Goal: Task Accomplishment & Management: Complete application form

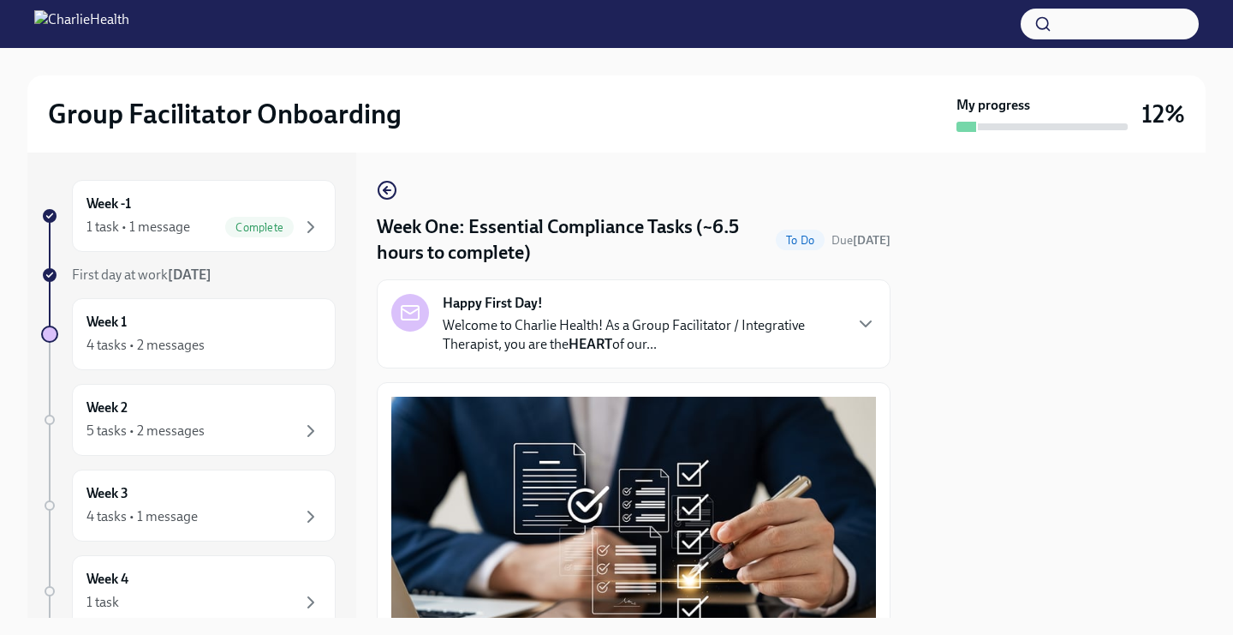
scroll to position [3788, 1]
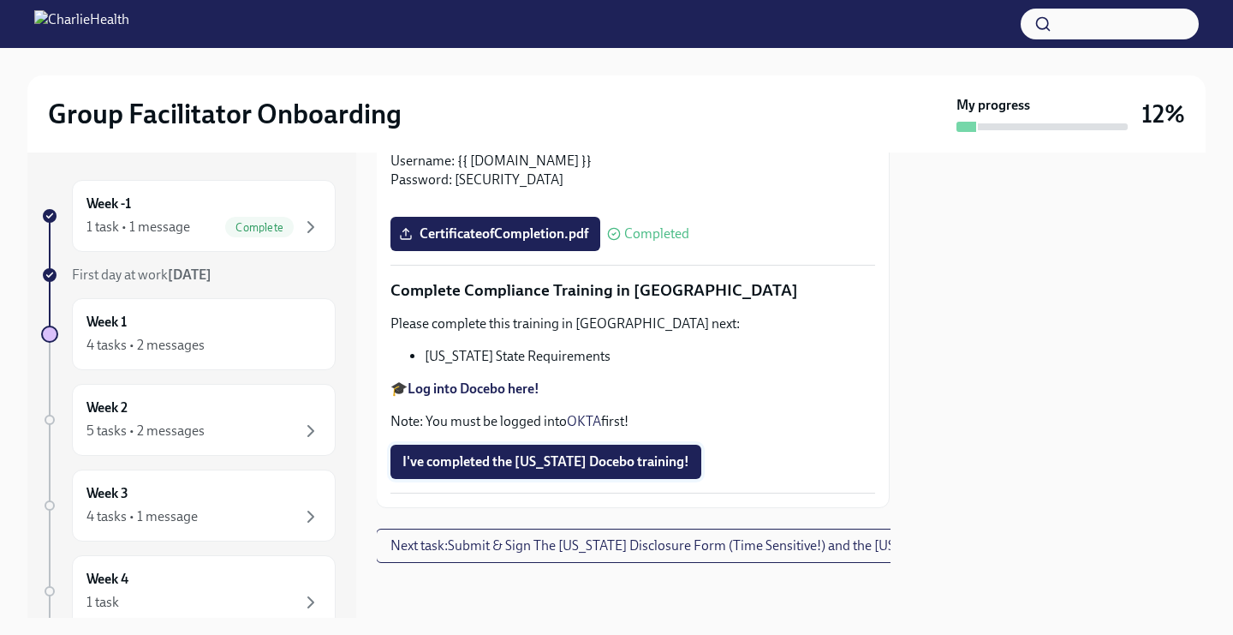
click at [445, 456] on span "I've completed the [US_STATE] Docebo training!" at bounding box center [545, 461] width 287 height 17
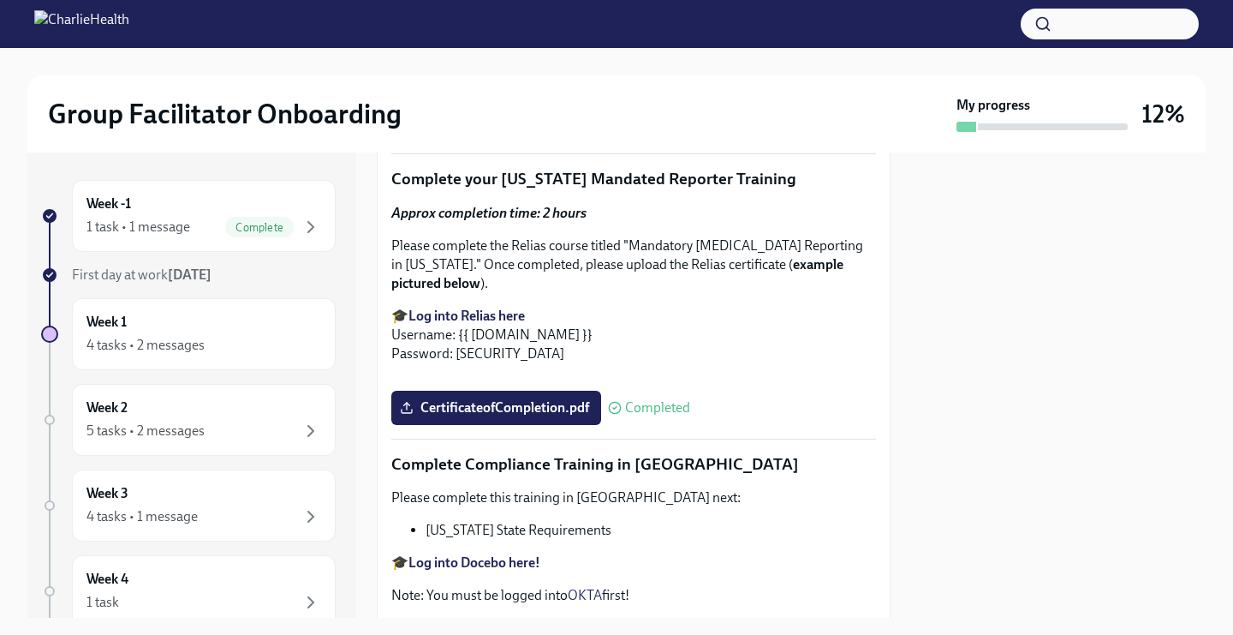
scroll to position [3788, 0]
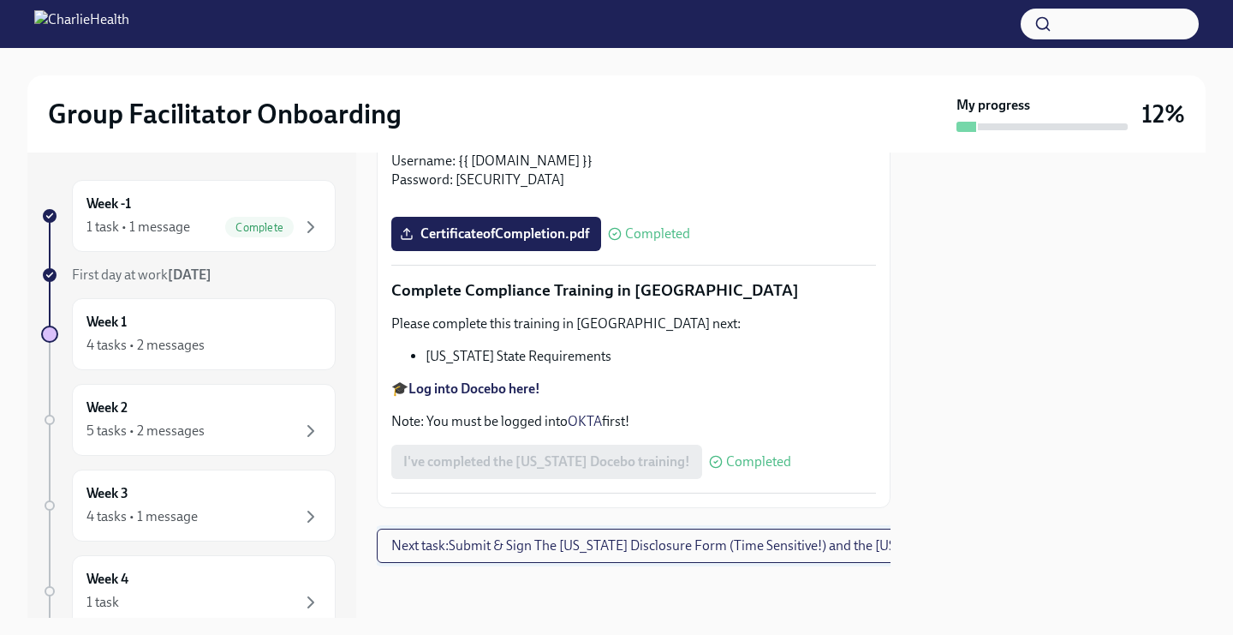
click at [632, 542] on span "Next task : Submit & Sign The [US_STATE] Disclosure Form (Time Sensitive!) and …" at bounding box center [723, 545] width 665 height 17
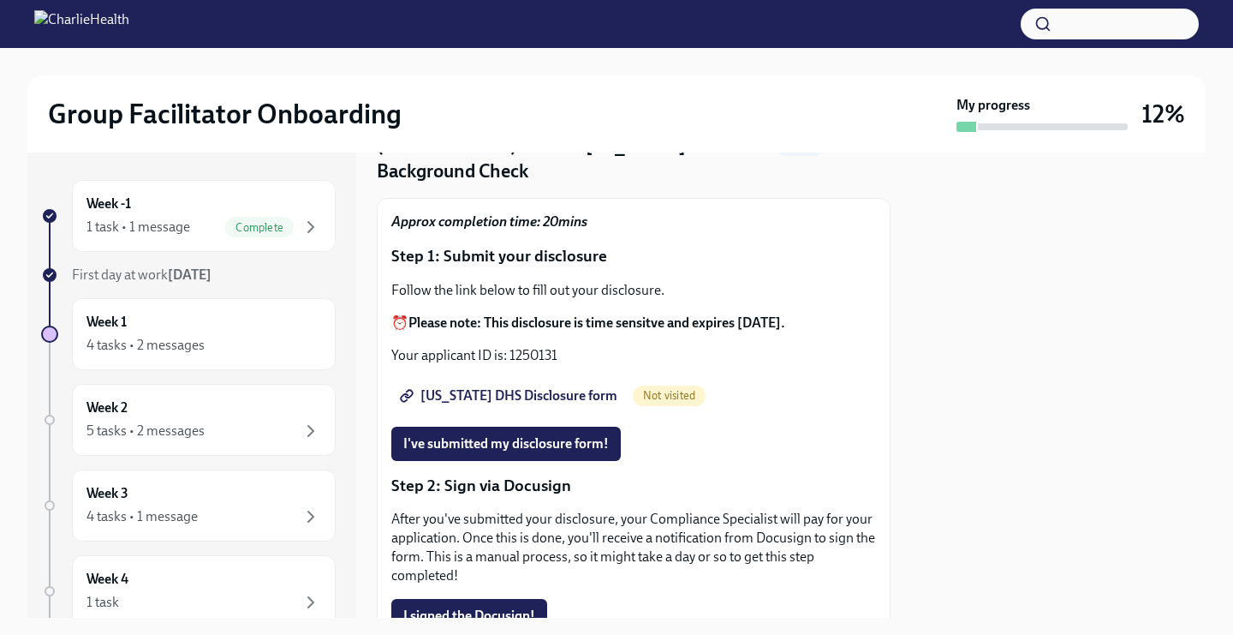
scroll to position [108, 0]
click at [462, 386] on span "[US_STATE] DHS Disclosure form" at bounding box center [510, 394] width 214 height 17
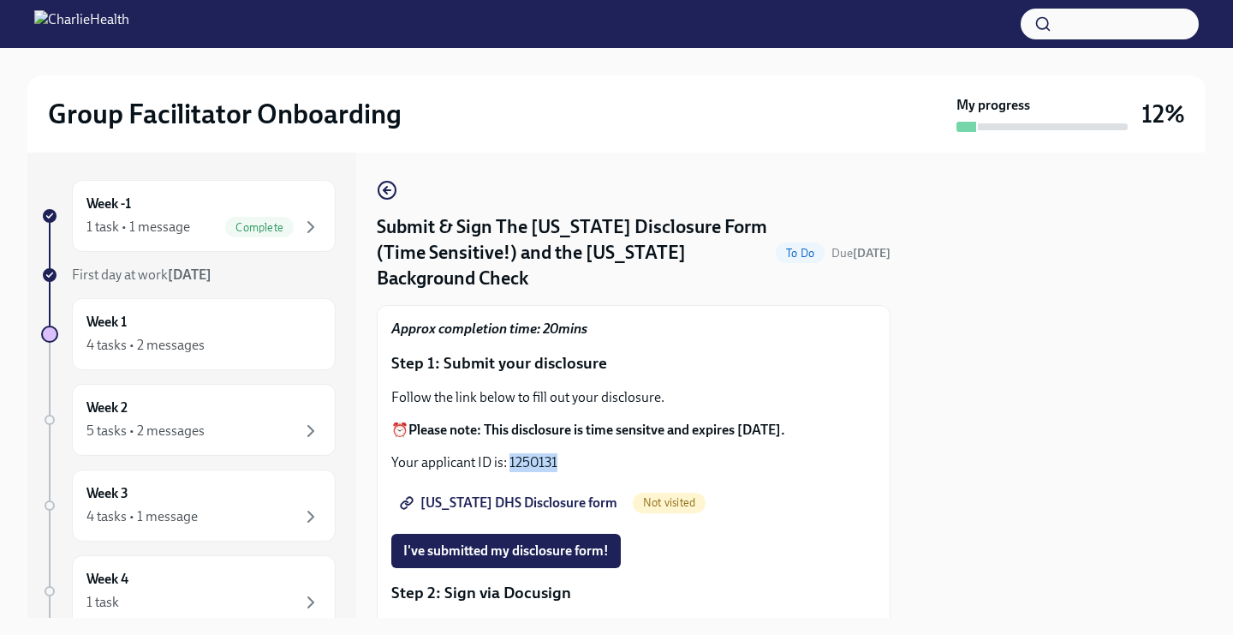
drag, startPoint x: 559, startPoint y: 440, endPoint x: 513, endPoint y: 438, distance: 46.3
click at [513, 453] on p "Your applicant ID is: 1250131" at bounding box center [633, 462] width 485 height 19
copy p "250131"
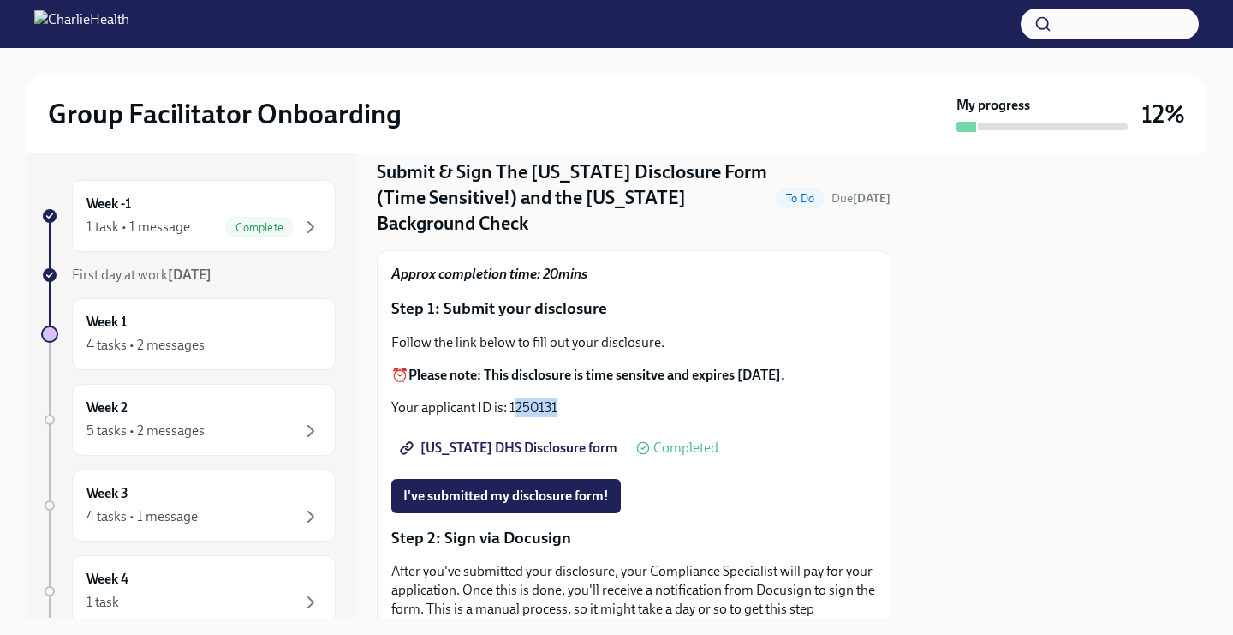
scroll to position [60, 0]
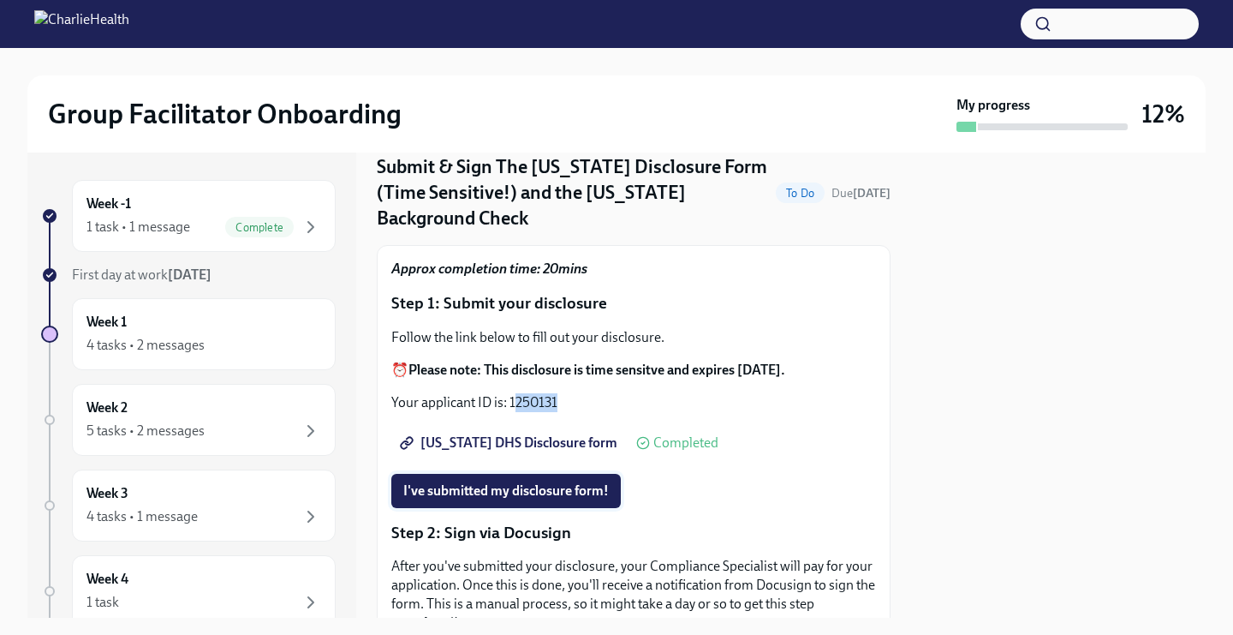
click at [530, 482] on span "I've submitted my disclosure form!" at bounding box center [506, 490] width 206 height 17
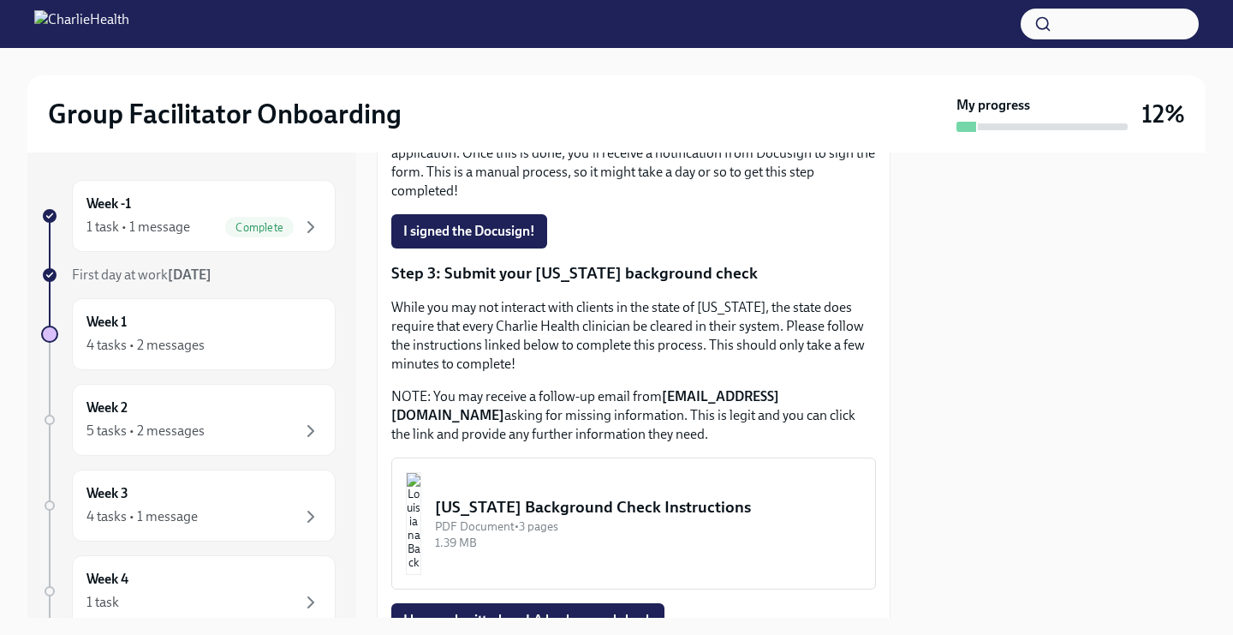
scroll to position [502, 0]
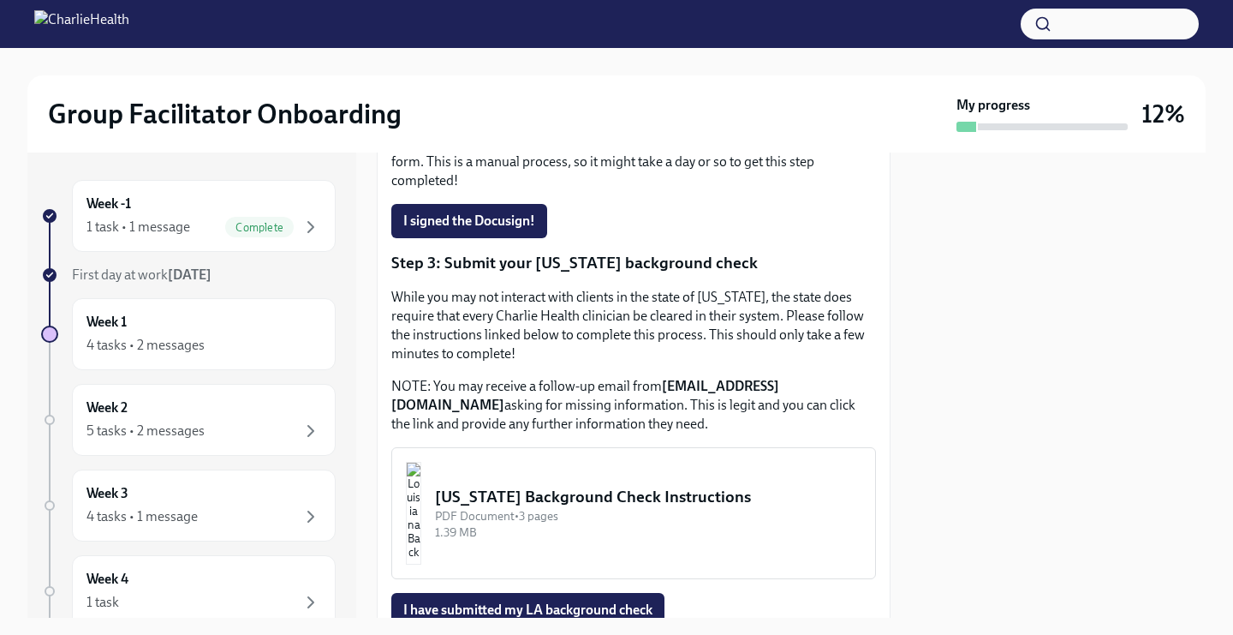
click at [551, 486] on div "[US_STATE] Background Check Instructions" at bounding box center [648, 497] width 426 height 22
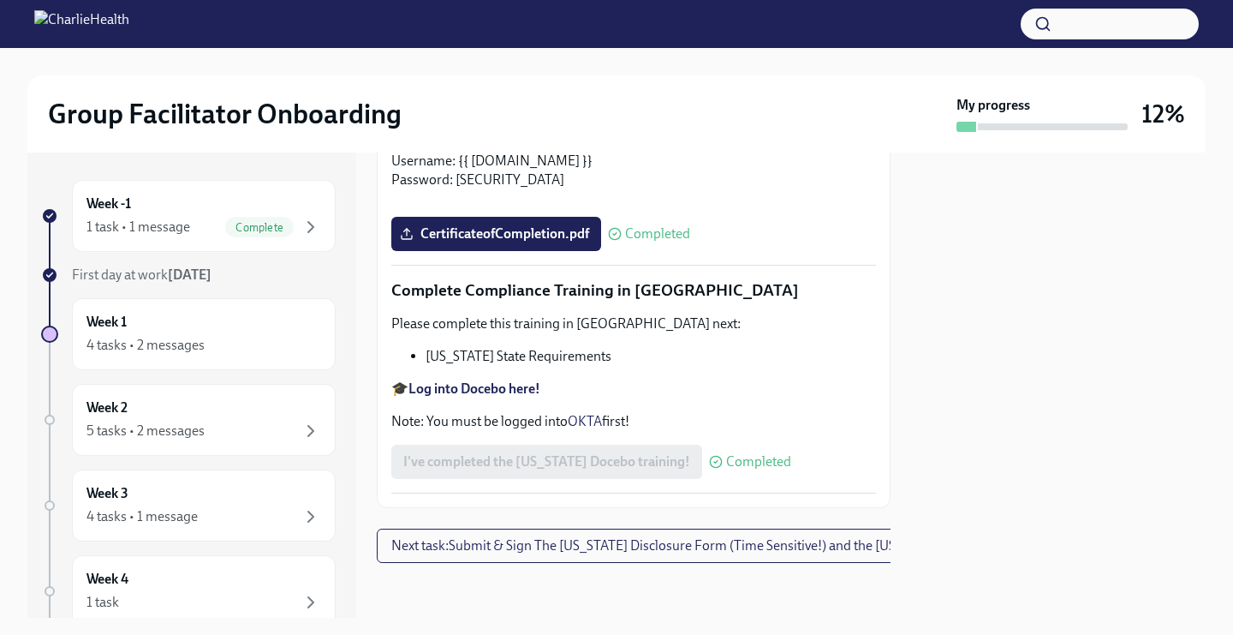
scroll to position [3788, 0]
click at [493, 563] on div at bounding box center [634, 590] width 514 height 55
click at [482, 551] on span "Next task : Submit & Sign The [US_STATE] Disclosure Form (Time Sensitive!) and …" at bounding box center [723, 545] width 665 height 17
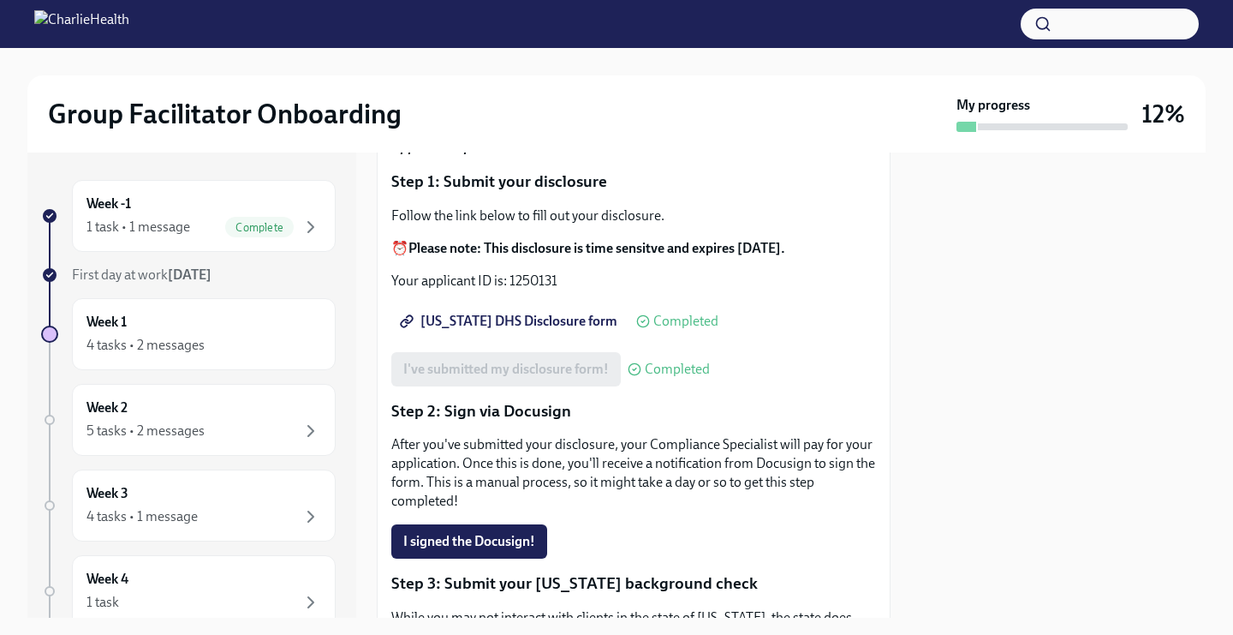
scroll to position [616, 0]
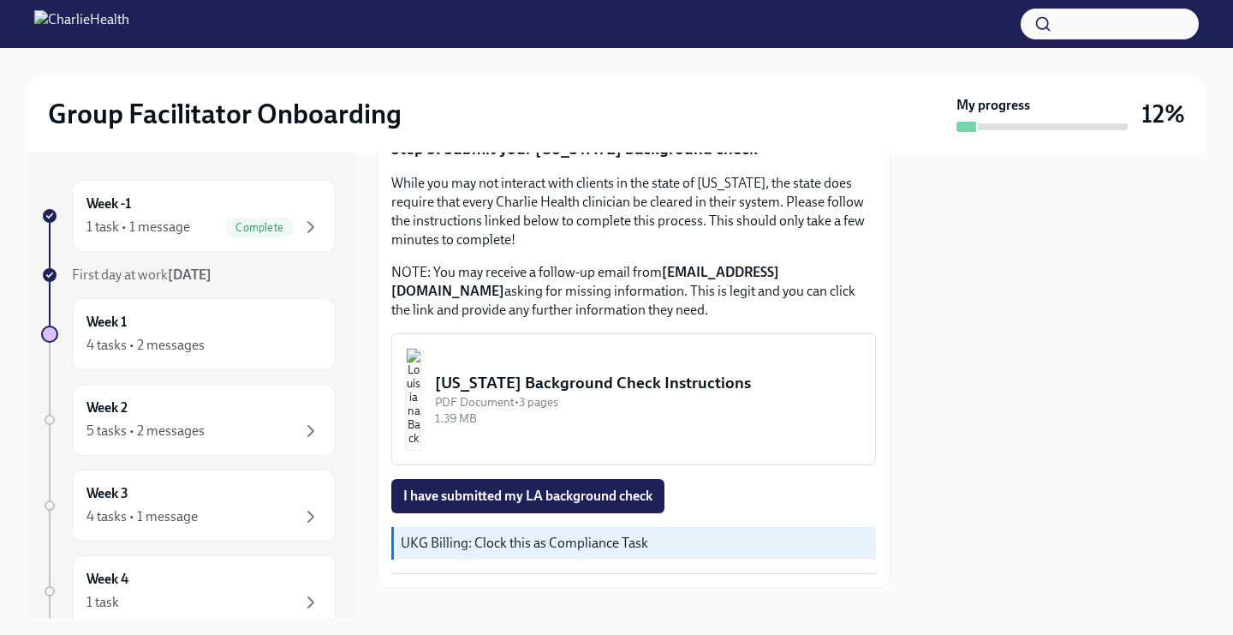
click at [532, 372] on div "[US_STATE] Background Check Instructions" at bounding box center [648, 383] width 426 height 22
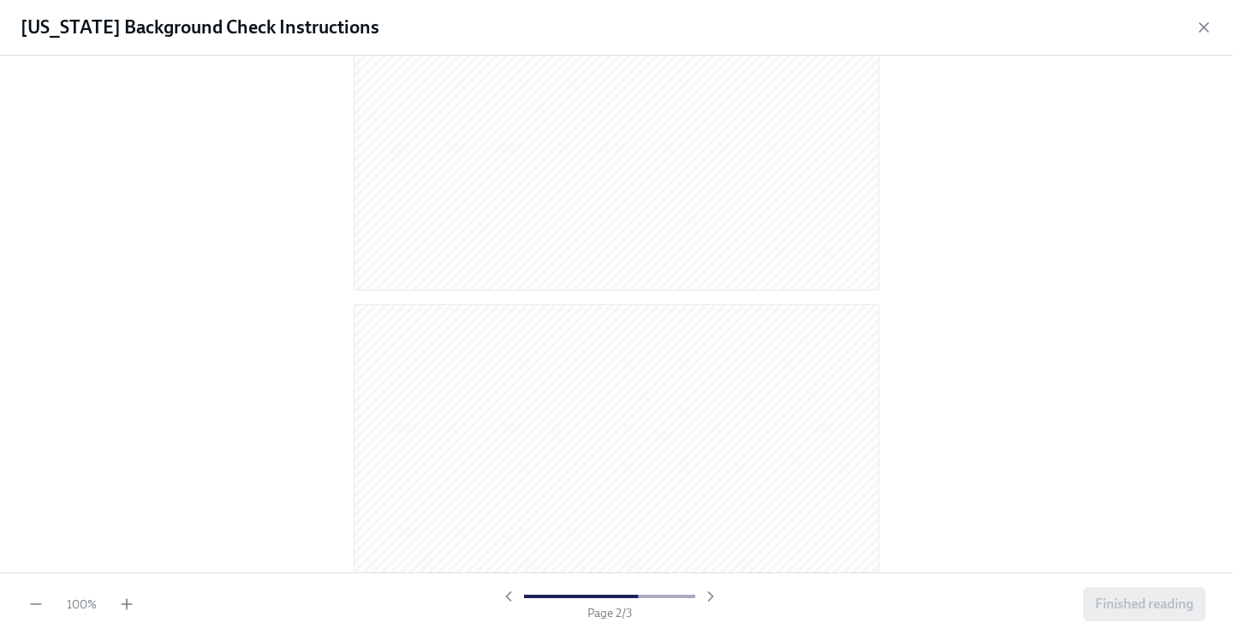
scroll to position [444, 0]
click at [119, 607] on icon "button" at bounding box center [126, 603] width 17 height 17
click at [119, 605] on icon "button" at bounding box center [126, 603] width 17 height 17
click at [123, 595] on icon "button" at bounding box center [126, 603] width 17 height 17
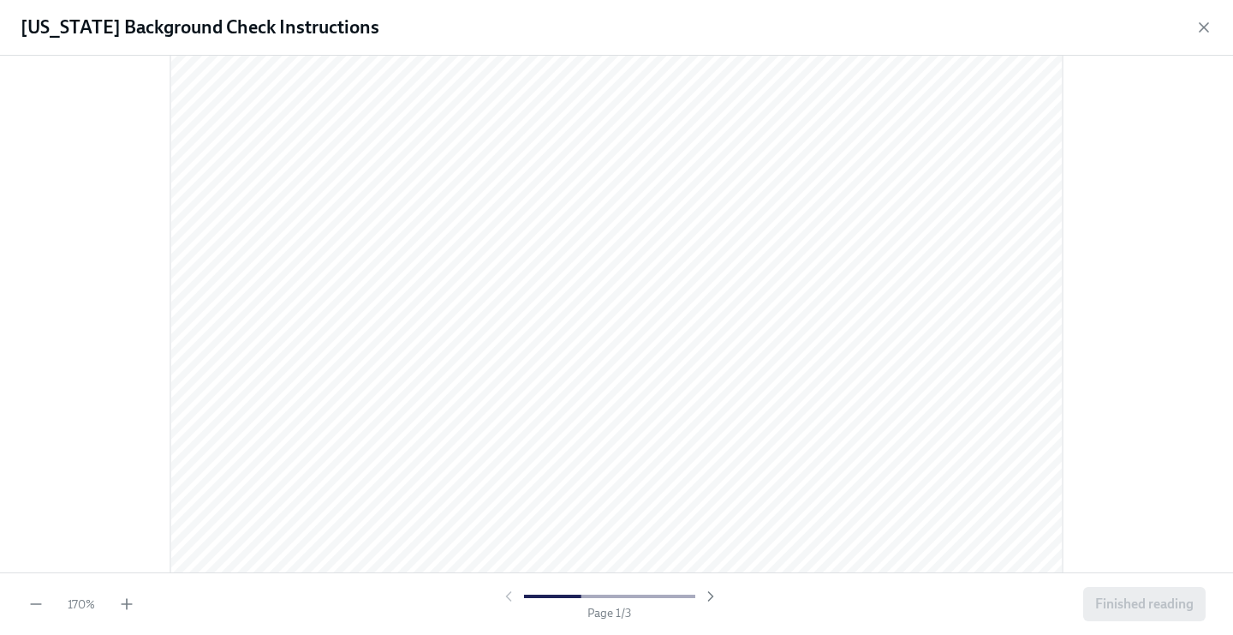
scroll to position [69, 0]
click at [124, 609] on icon "button" at bounding box center [126, 603] width 17 height 17
click at [123, 609] on icon "button" at bounding box center [126, 603] width 17 height 17
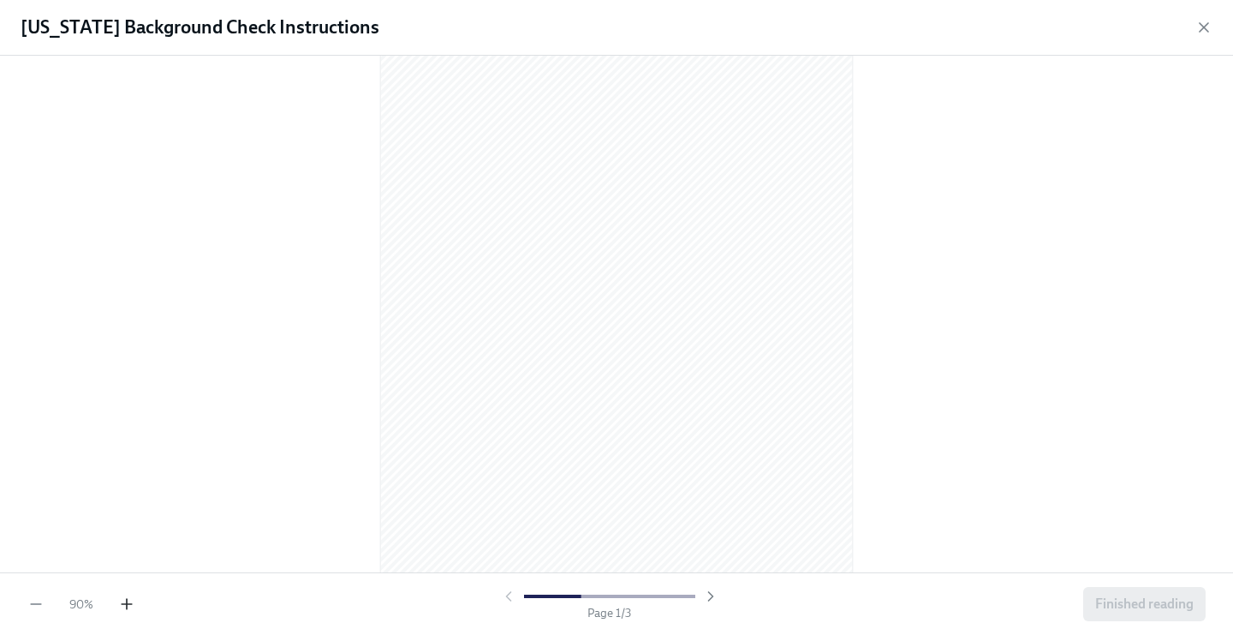
click at [123, 609] on icon "button" at bounding box center [126, 603] width 17 height 17
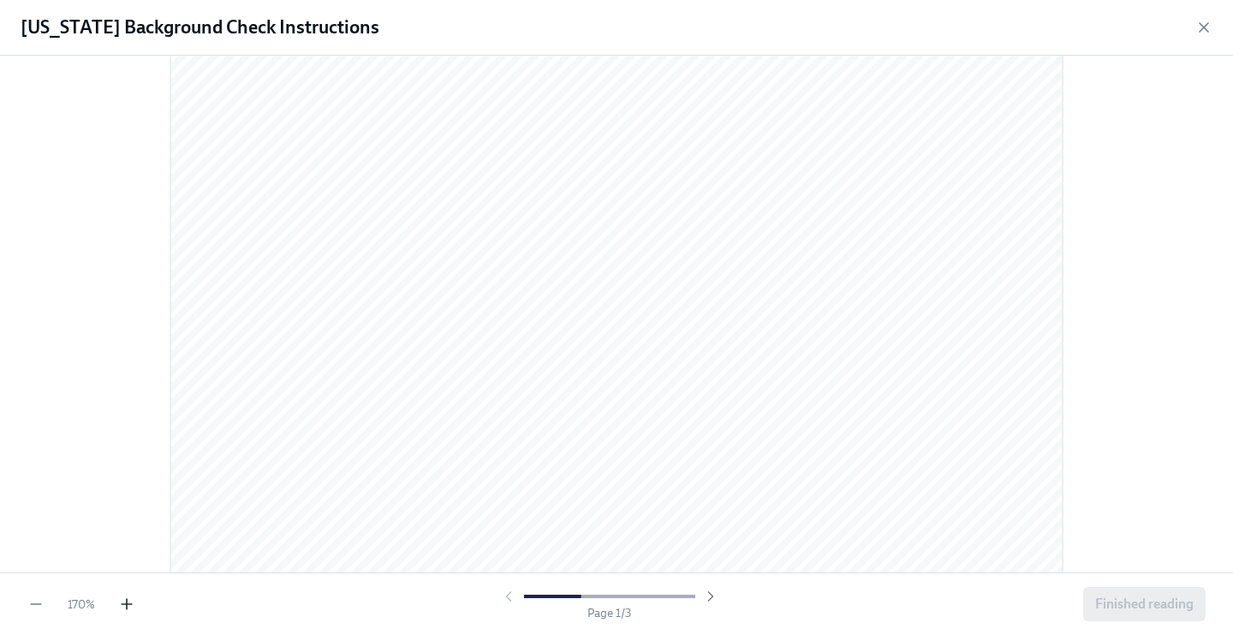
click at [123, 609] on icon "button" at bounding box center [126, 603] width 17 height 17
click at [1126, 594] on button "Finished reading" at bounding box center [1144, 604] width 122 height 34
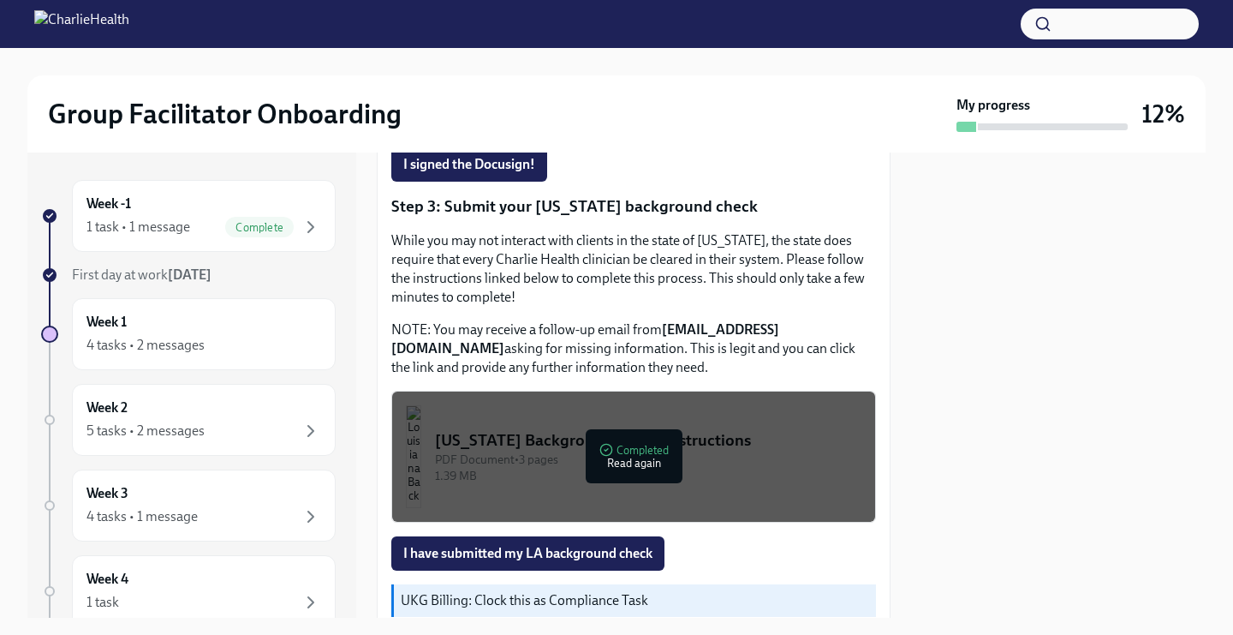
scroll to position [616, 0]
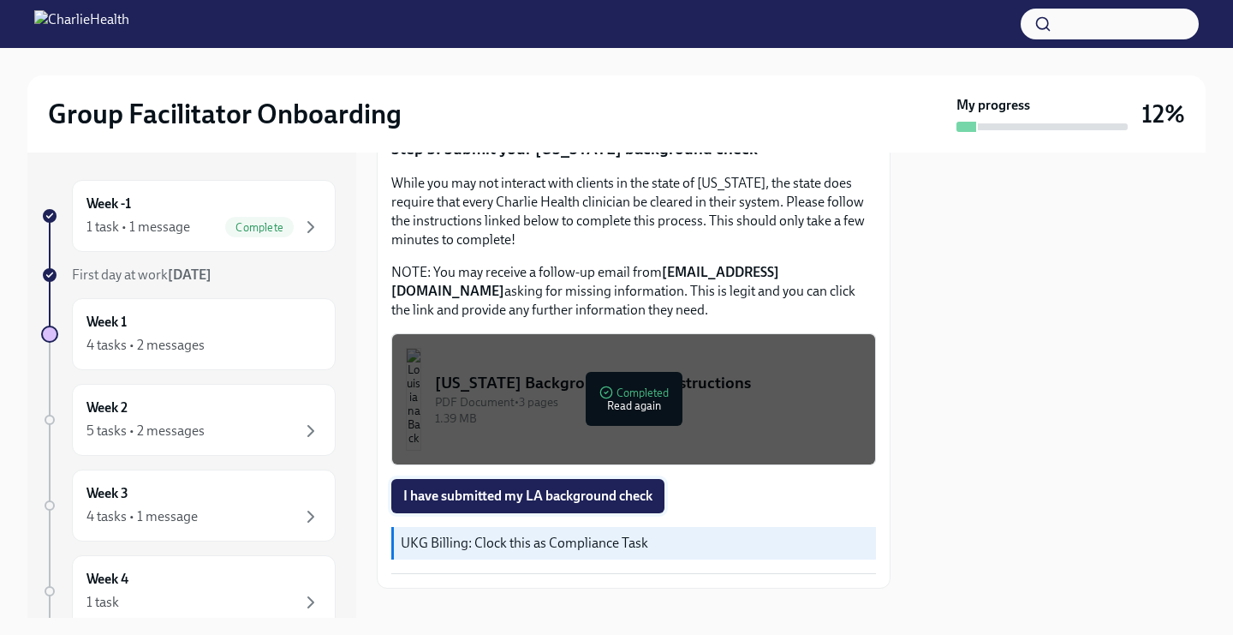
click at [541, 487] on span "I have submitted my LA background check" at bounding box center [527, 495] width 249 height 17
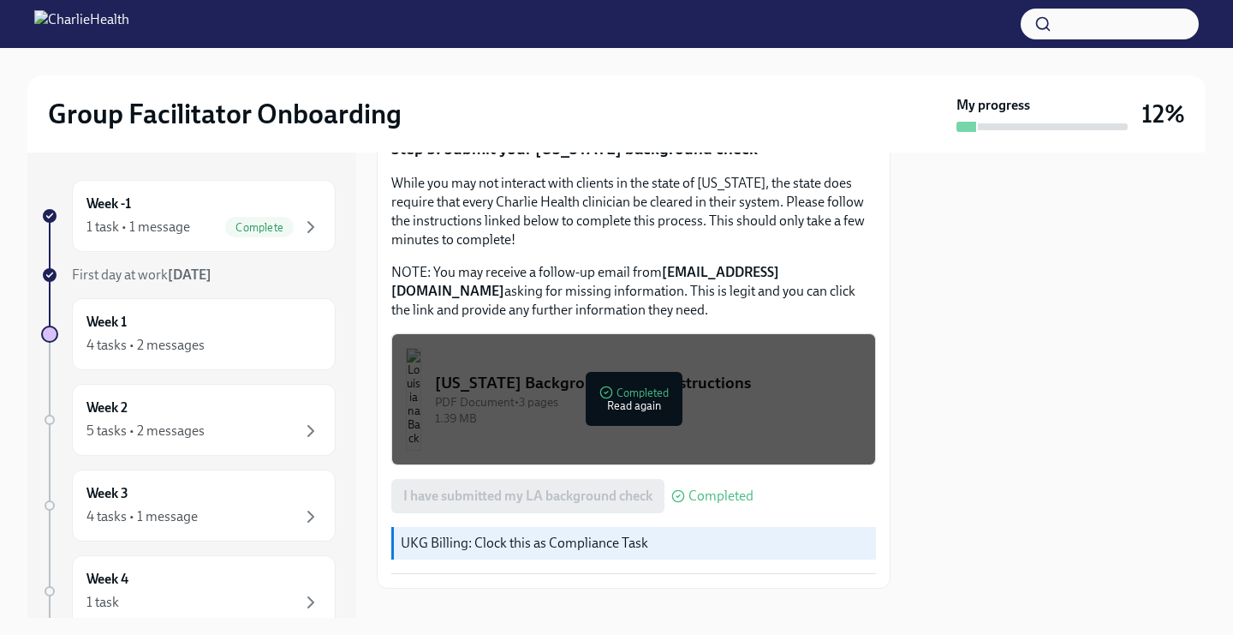
click at [545, 533] on p "UKG Billing: Clock this as Compliance Task" at bounding box center [635, 542] width 468 height 19
click at [167, 314] on div "Week 1 4 tasks • 2 messages" at bounding box center [203, 334] width 235 height 43
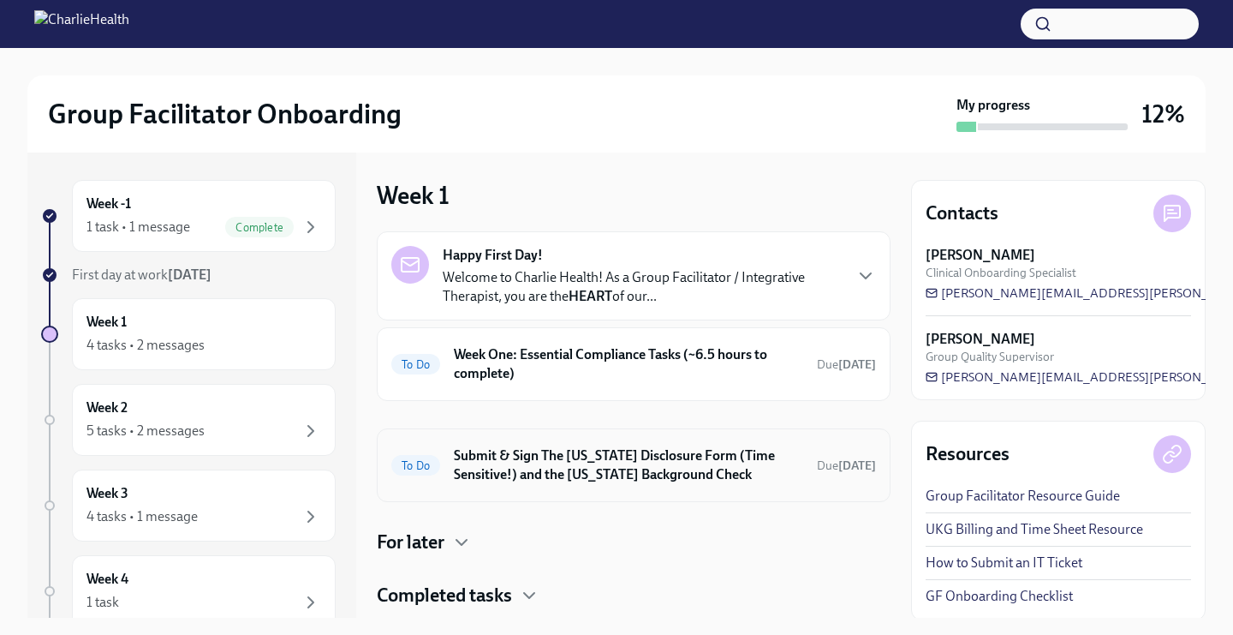
scroll to position [45, 0]
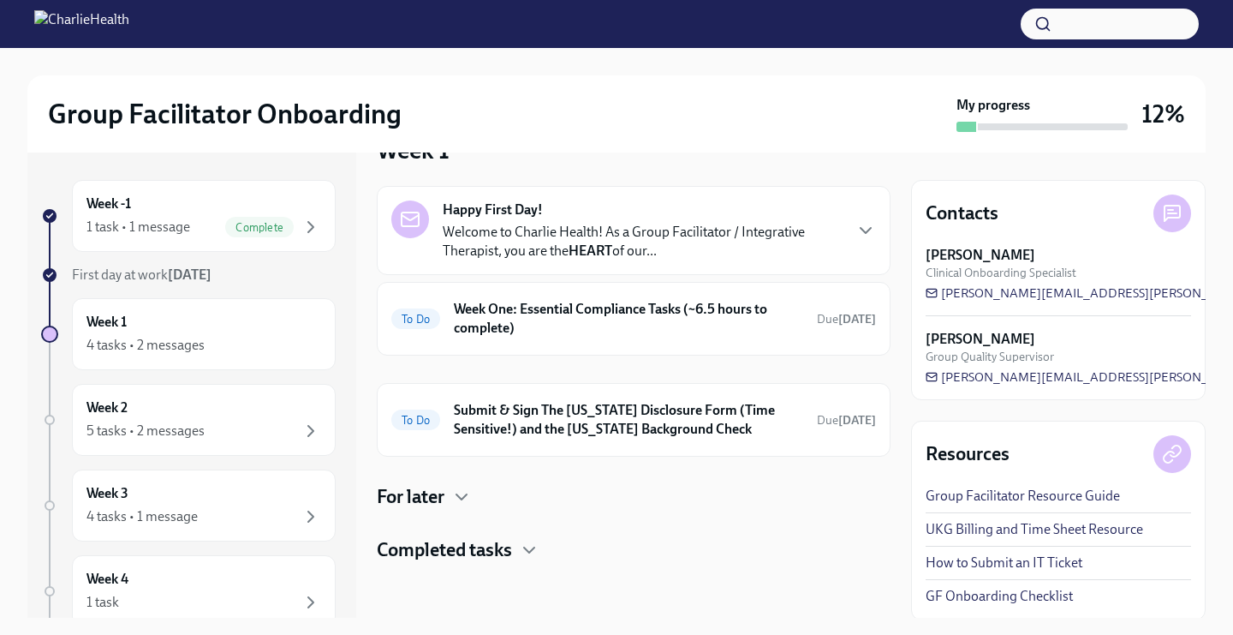
click at [453, 564] on div at bounding box center [634, 590] width 514 height 55
click at [464, 557] on h4 "Completed tasks" at bounding box center [444, 550] width 135 height 26
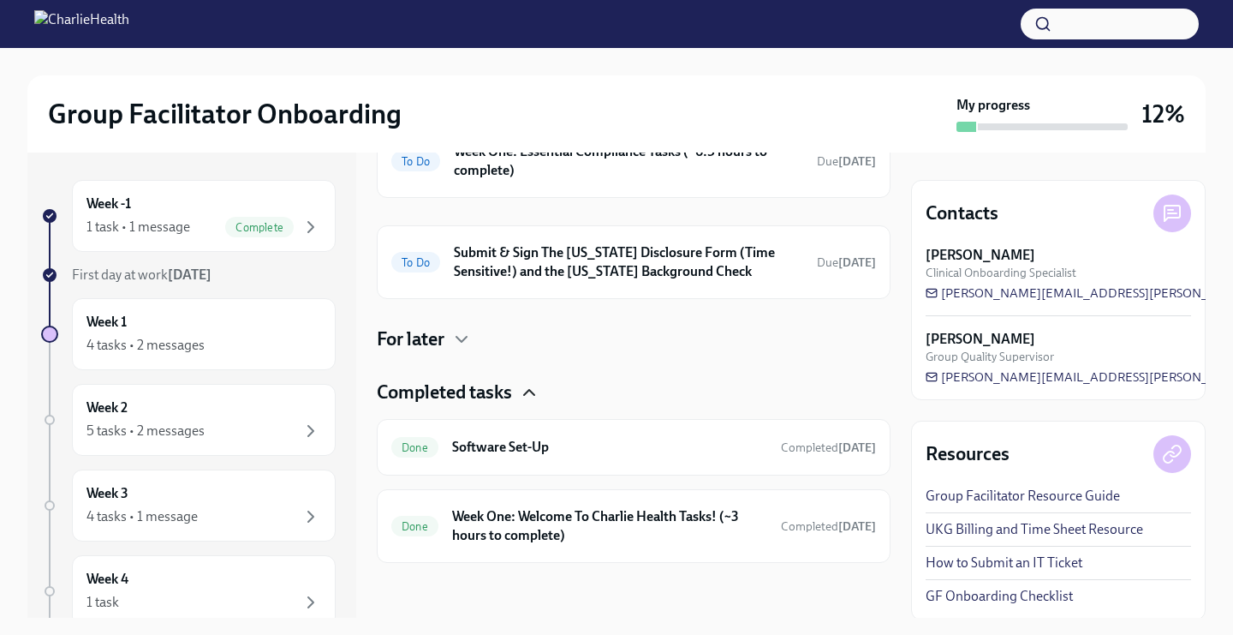
click at [534, 395] on icon "button" at bounding box center [529, 392] width 10 height 5
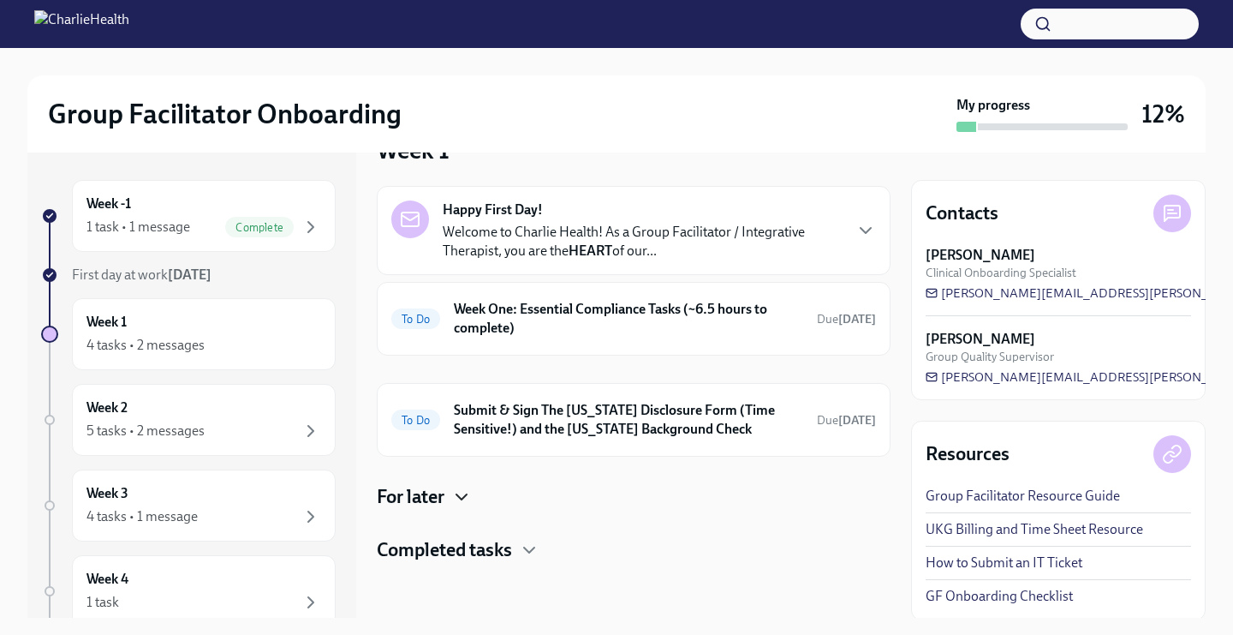
click at [468, 499] on icon "button" at bounding box center [461, 496] width 21 height 21
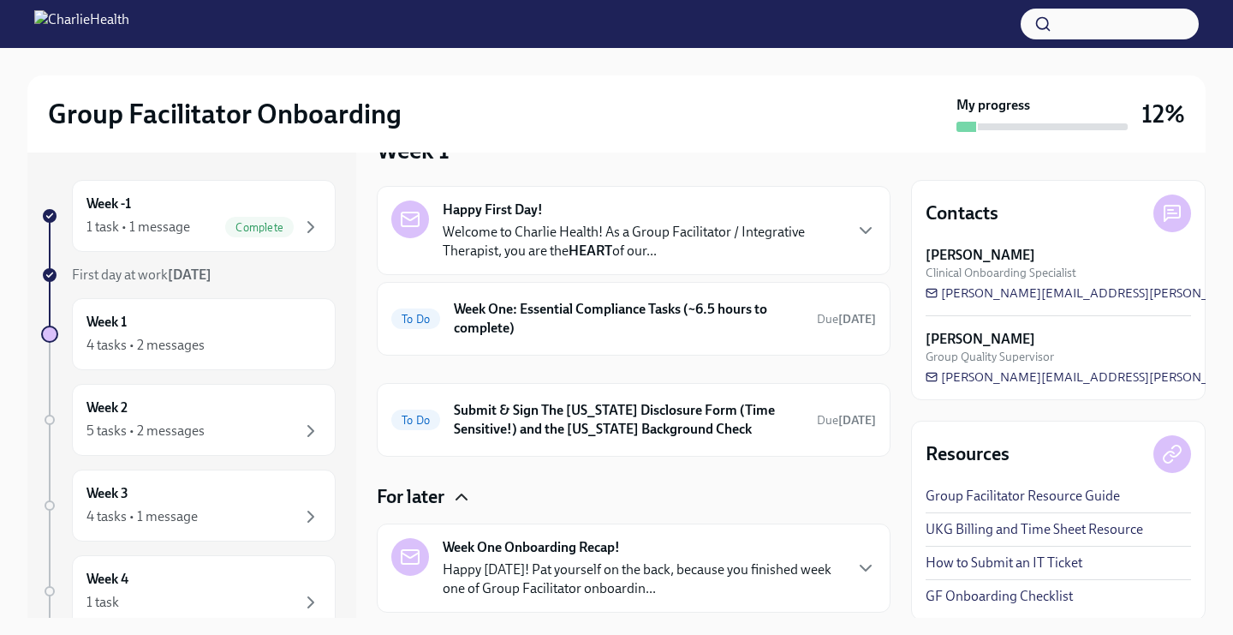
scroll to position [148, 0]
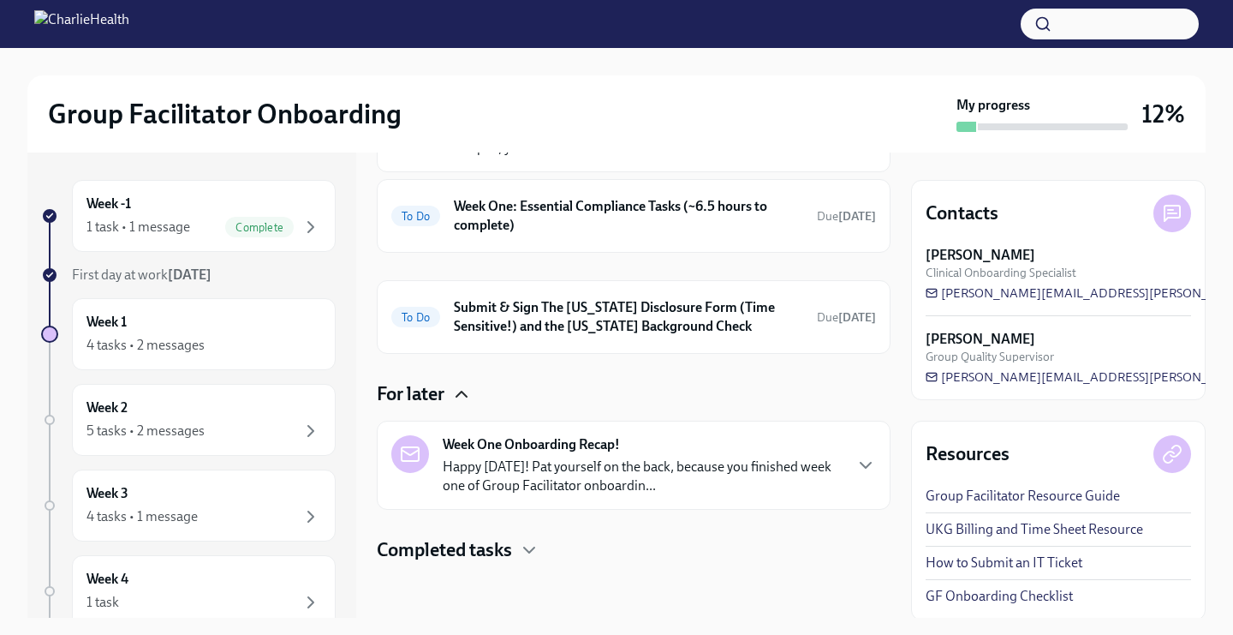
click at [448, 402] on div "For later" at bounding box center [634, 394] width 514 height 26
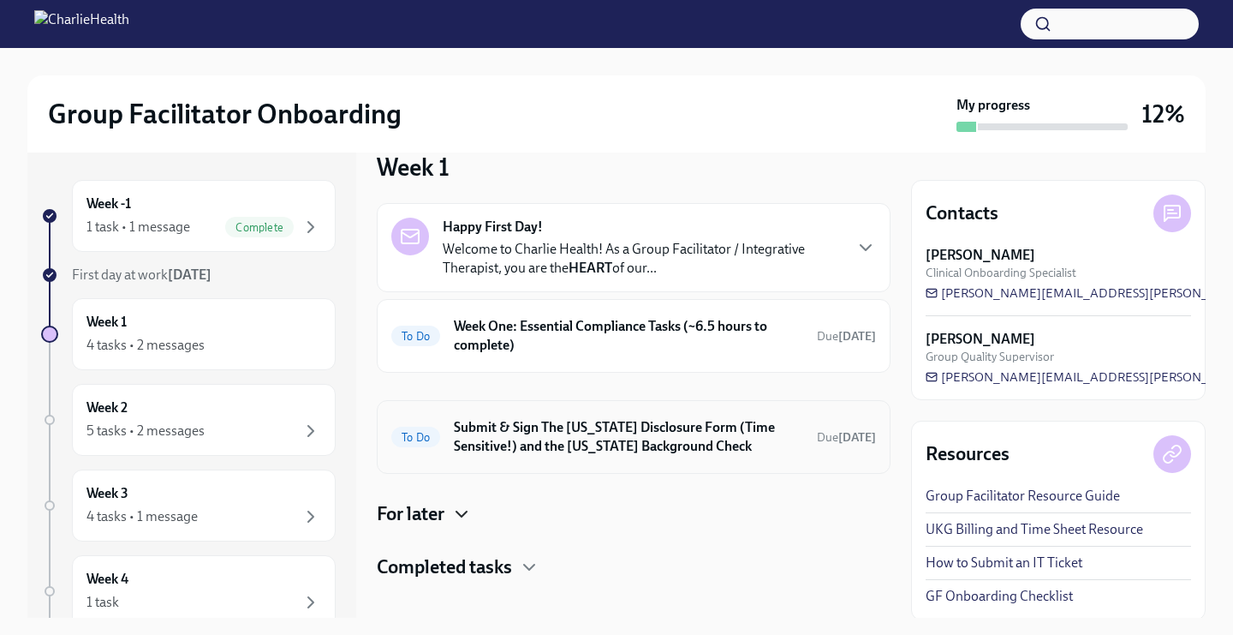
scroll to position [21, 0]
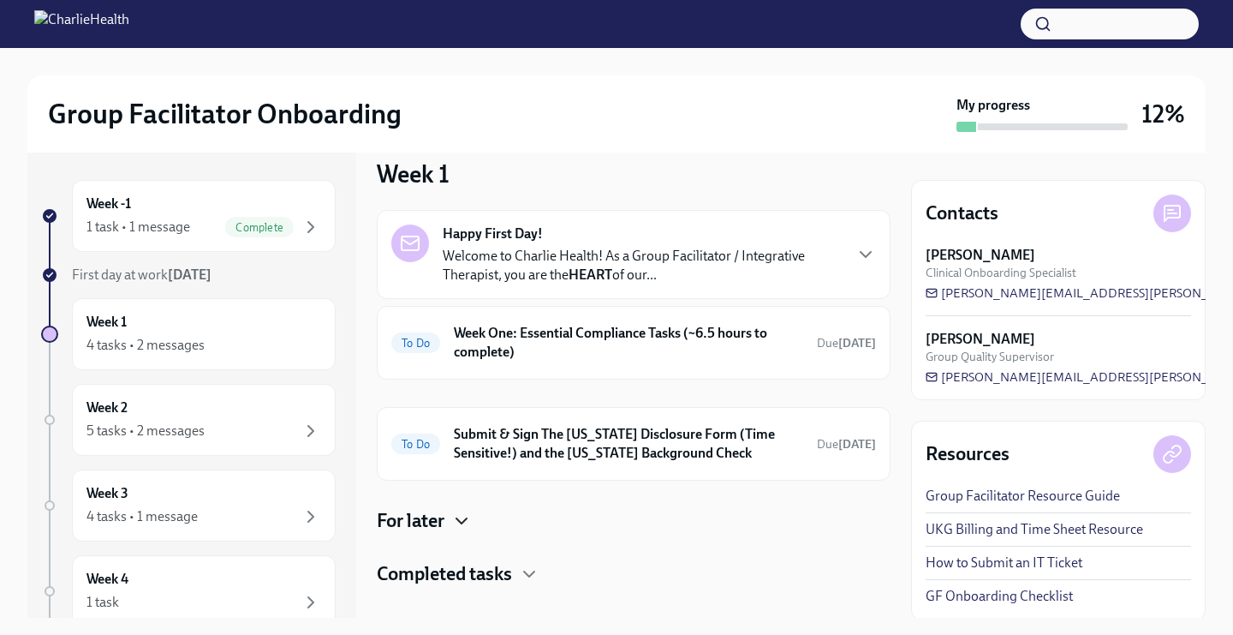
click at [444, 520] on h4 "For later" at bounding box center [411, 521] width 68 height 26
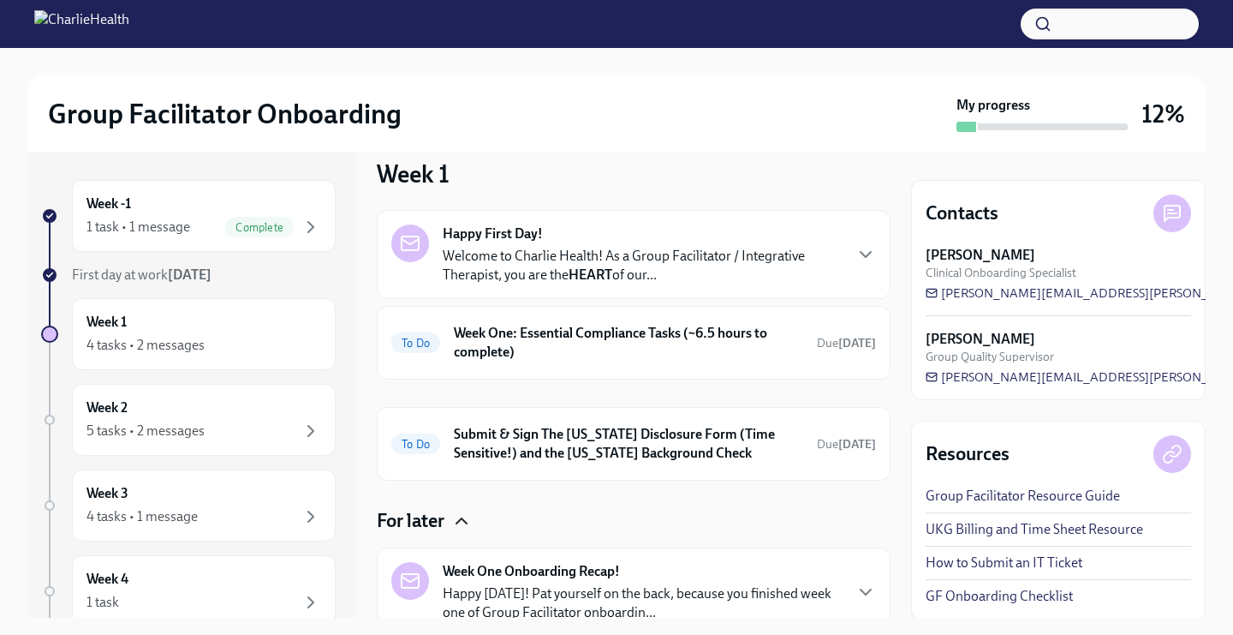
click at [481, 581] on div "Week One Onboarding Recap! Happy [DATE]! Pat yourself on the back, because you …" at bounding box center [642, 592] width 399 height 60
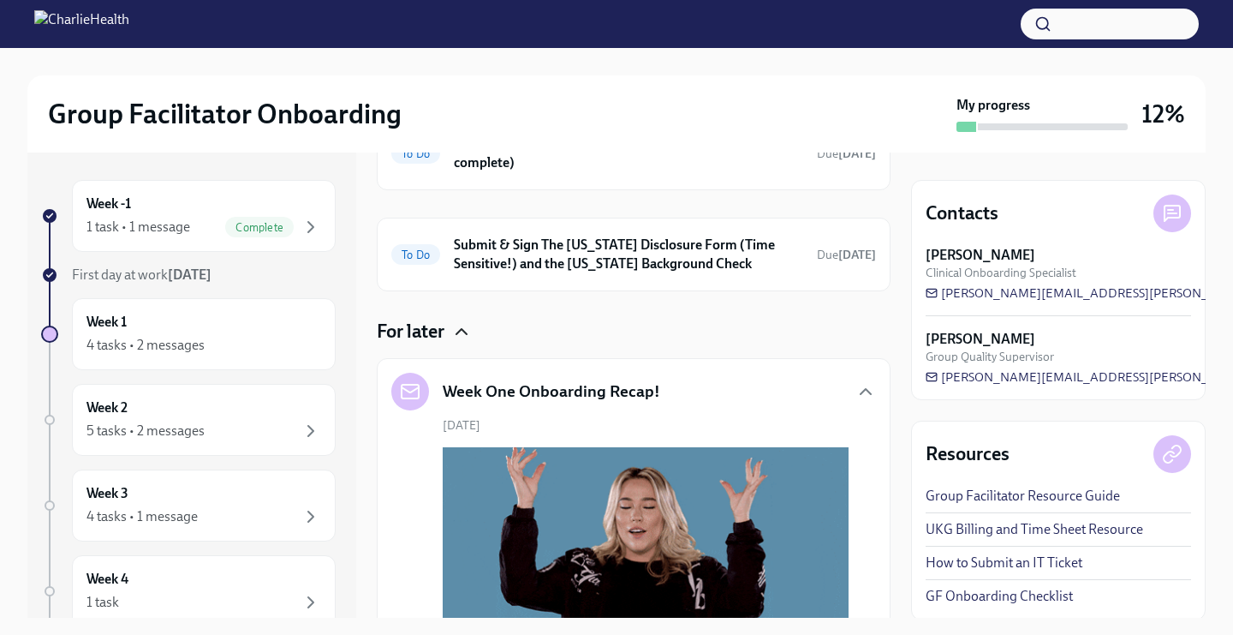
scroll to position [0, 0]
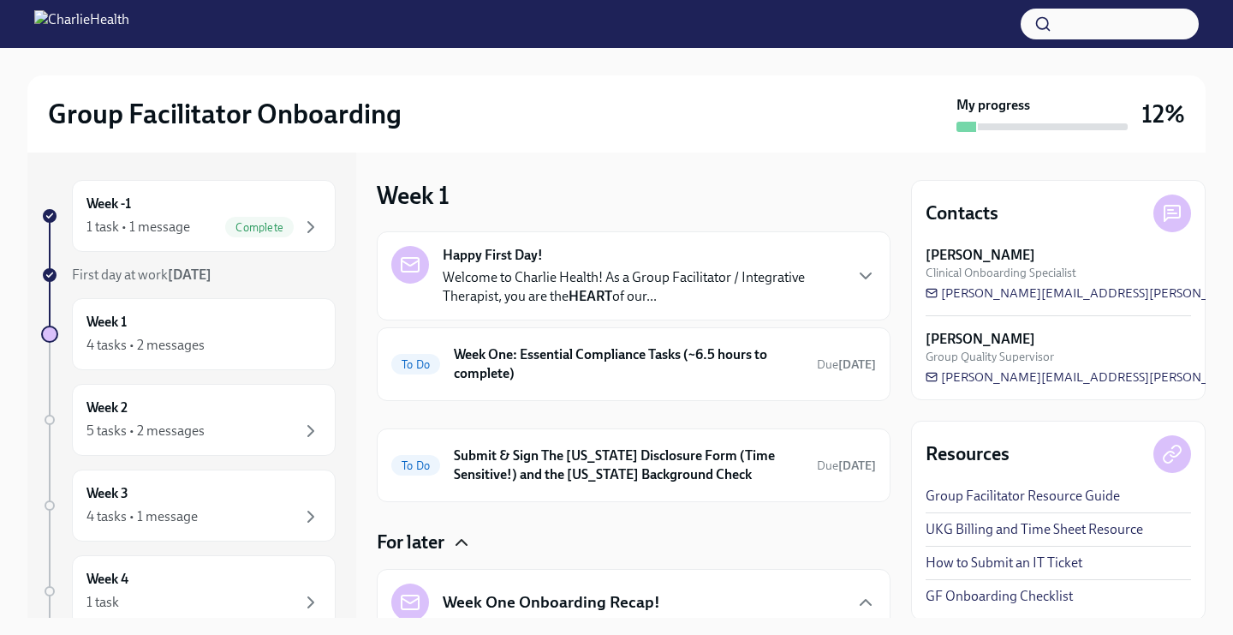
click at [1073, 24] on button "button" at bounding box center [1110, 24] width 178 height 31
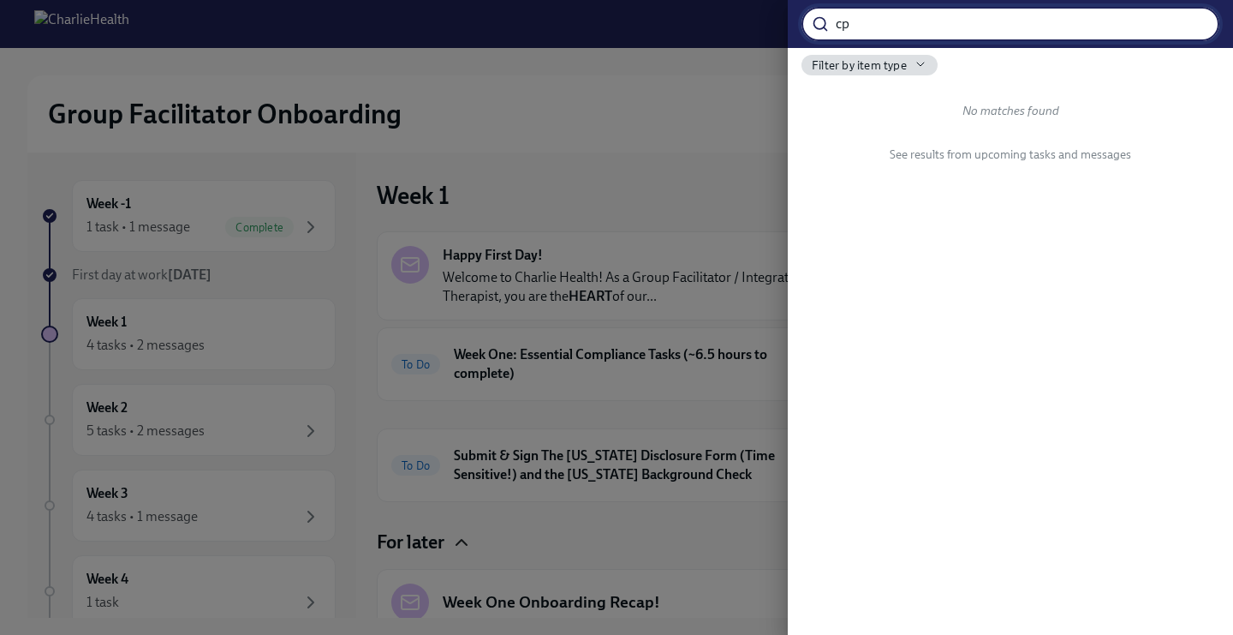
type input "c"
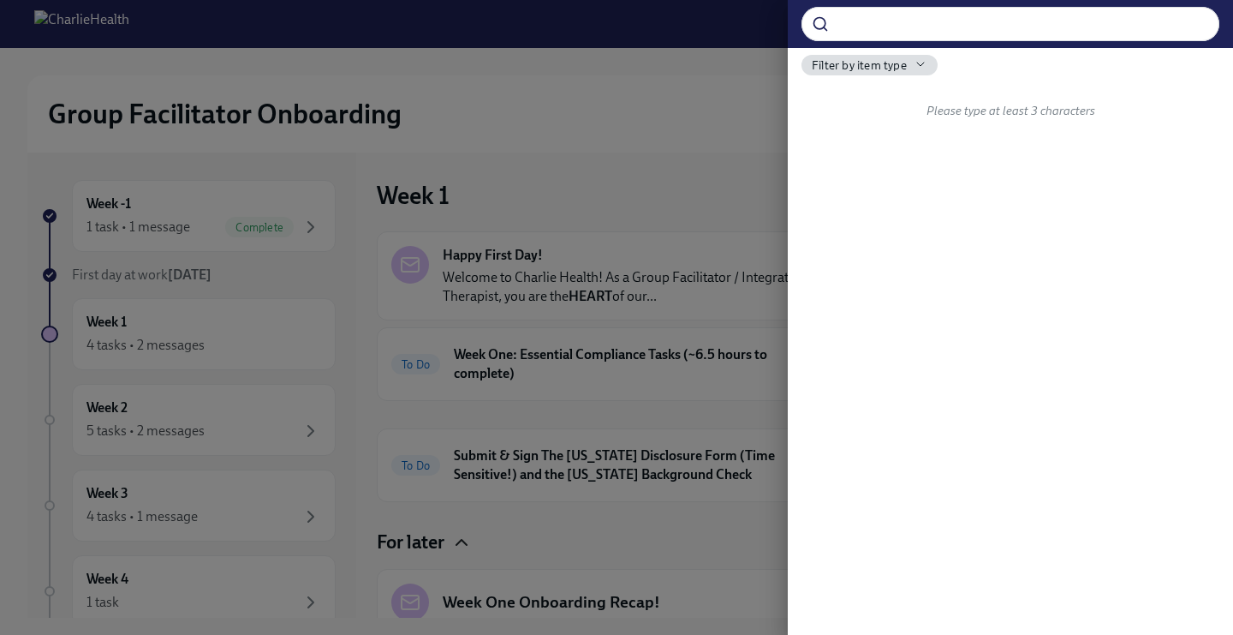
click at [684, 83] on div at bounding box center [616, 317] width 1233 height 635
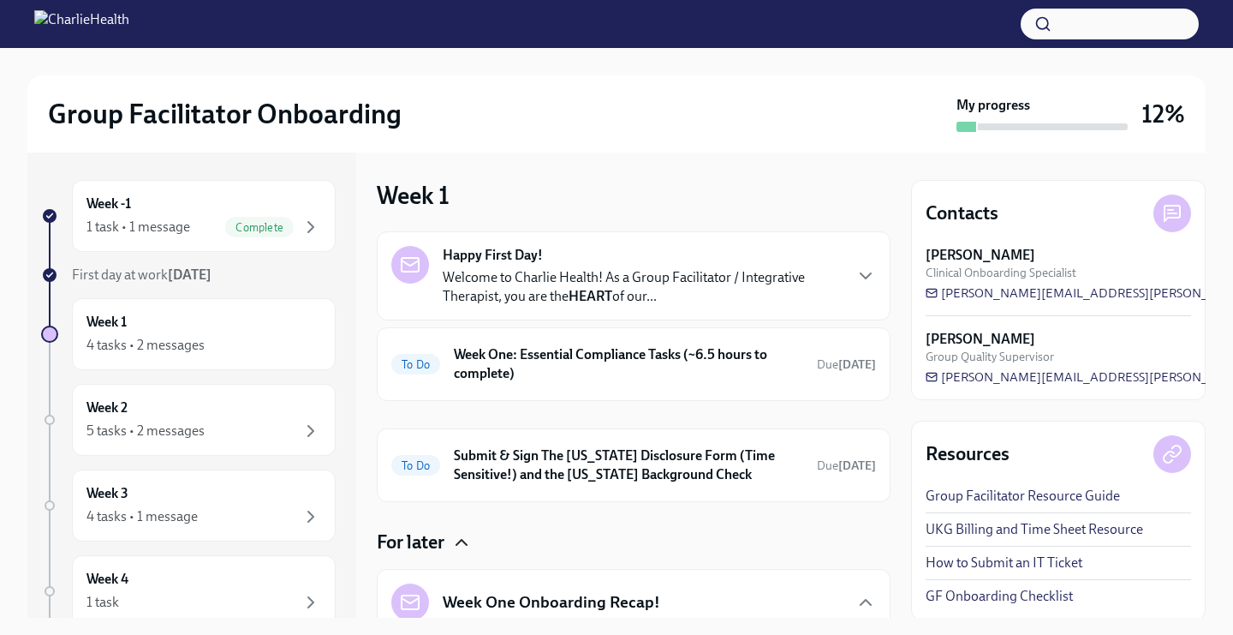
click at [518, 288] on p "Welcome to Charlie Health! As a Group Facilitator / Integrative Therapist, you …" at bounding box center [642, 287] width 399 height 38
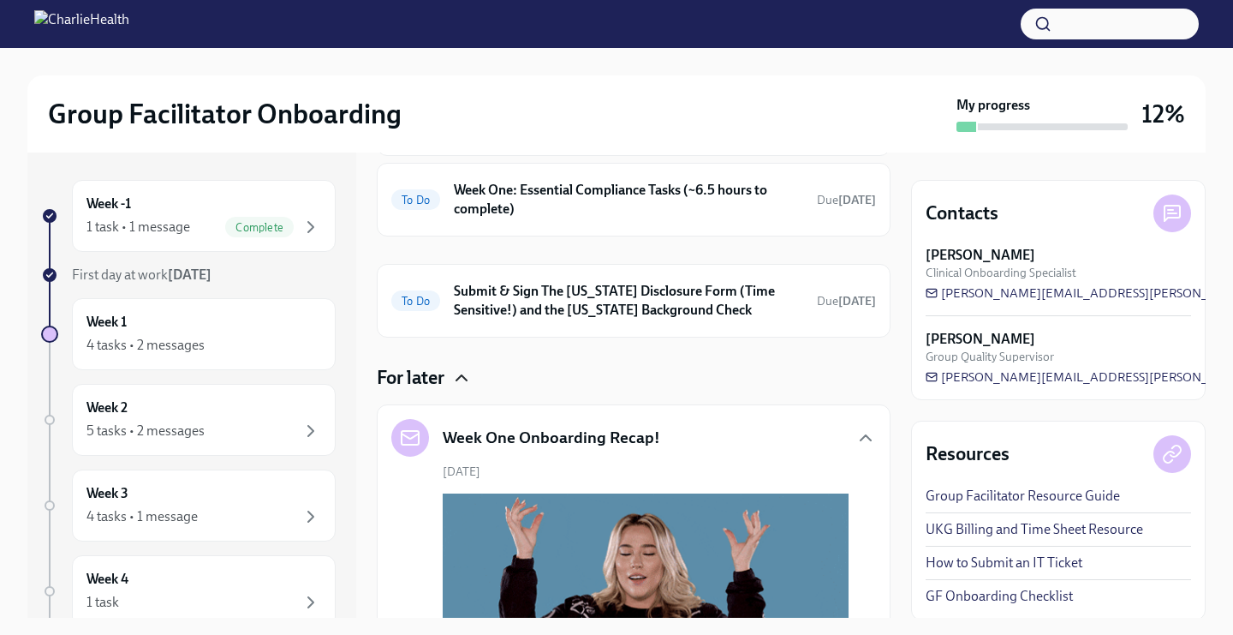
scroll to position [763, 0]
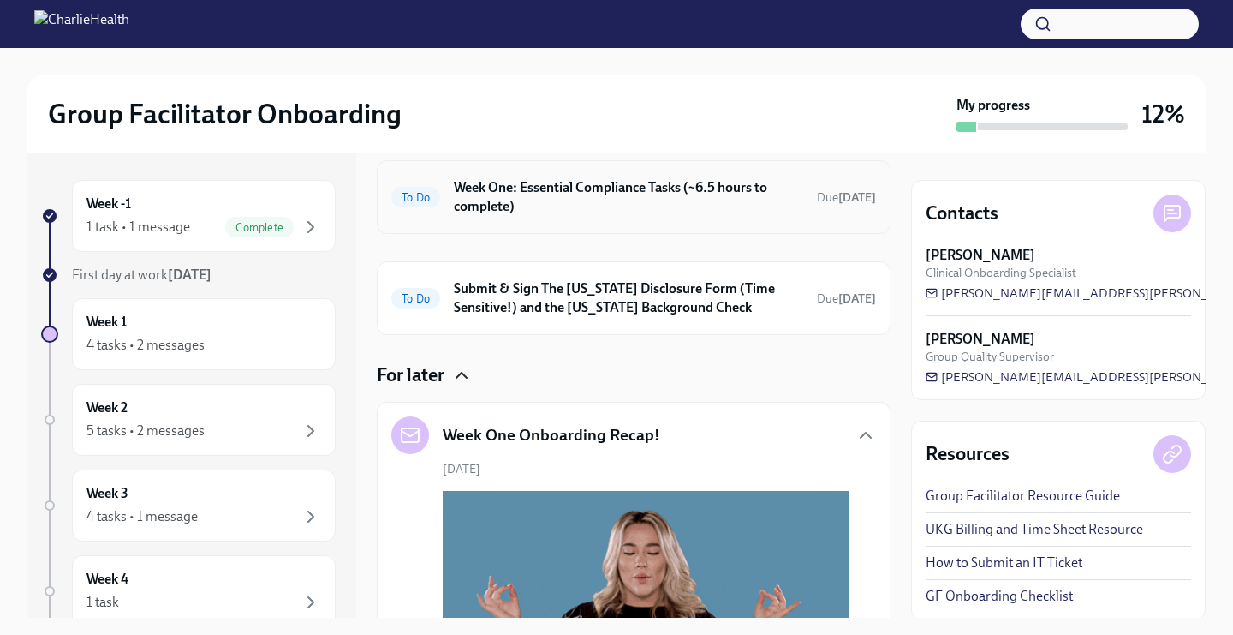
click at [530, 216] on h6 "Week One: Essential Compliance Tasks (~6.5 hours to complete)" at bounding box center [628, 197] width 349 height 38
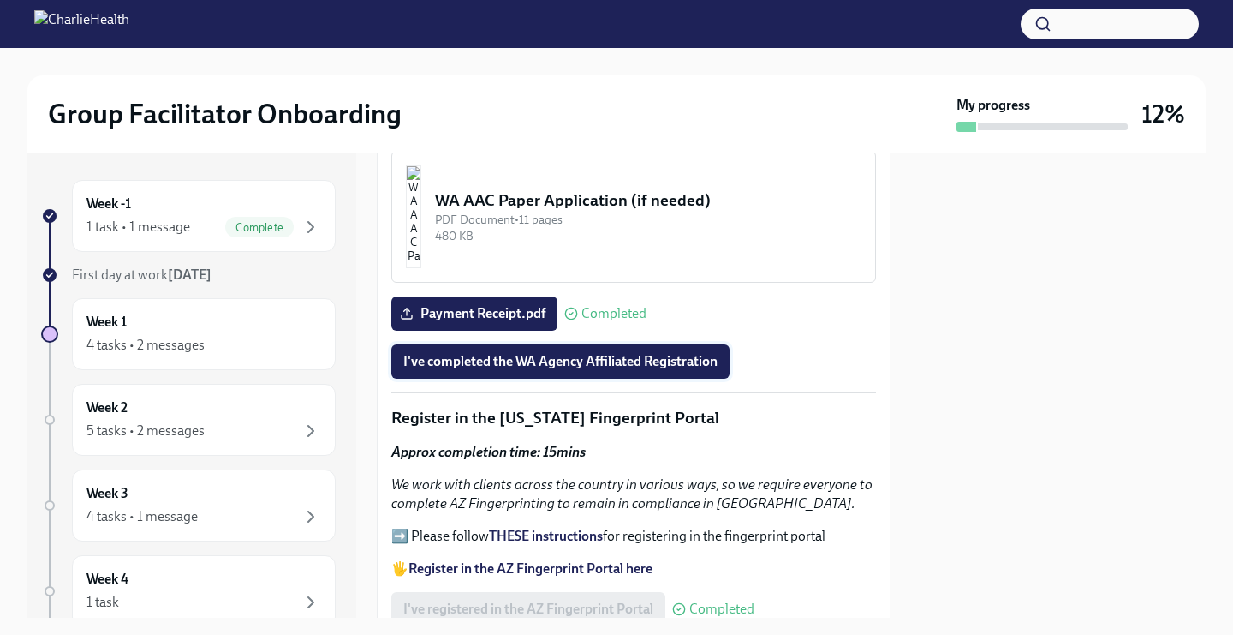
scroll to position [1752, 0]
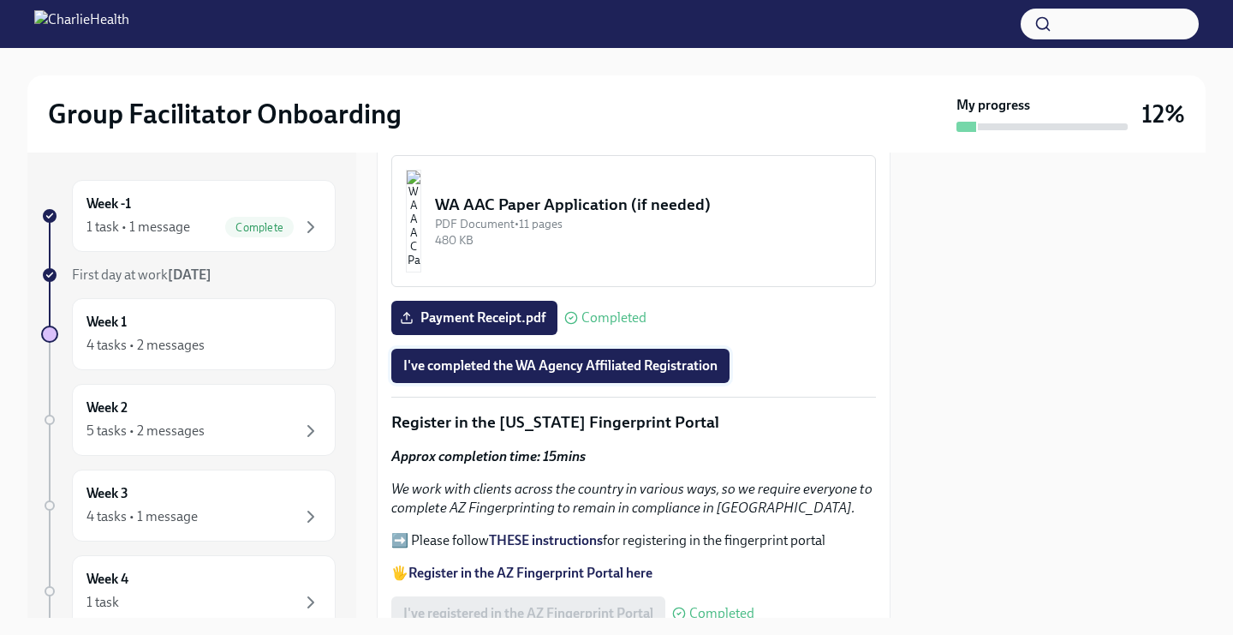
click at [520, 369] on span "I've completed the WA Agency Affiliated Registration" at bounding box center [560, 365] width 314 height 17
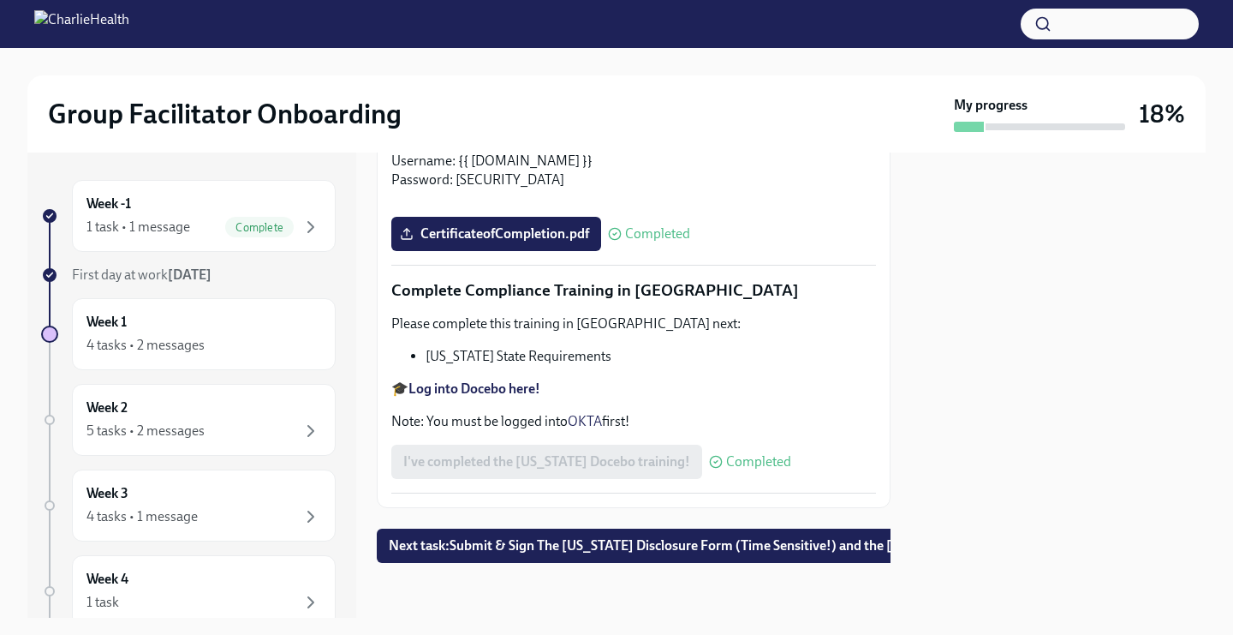
scroll to position [3788, 0]
click at [527, 540] on span "Next task : Submit & Sign The [US_STATE] Disclosure Form (Time Sensitive!) and …" at bounding box center [730, 545] width 682 height 17
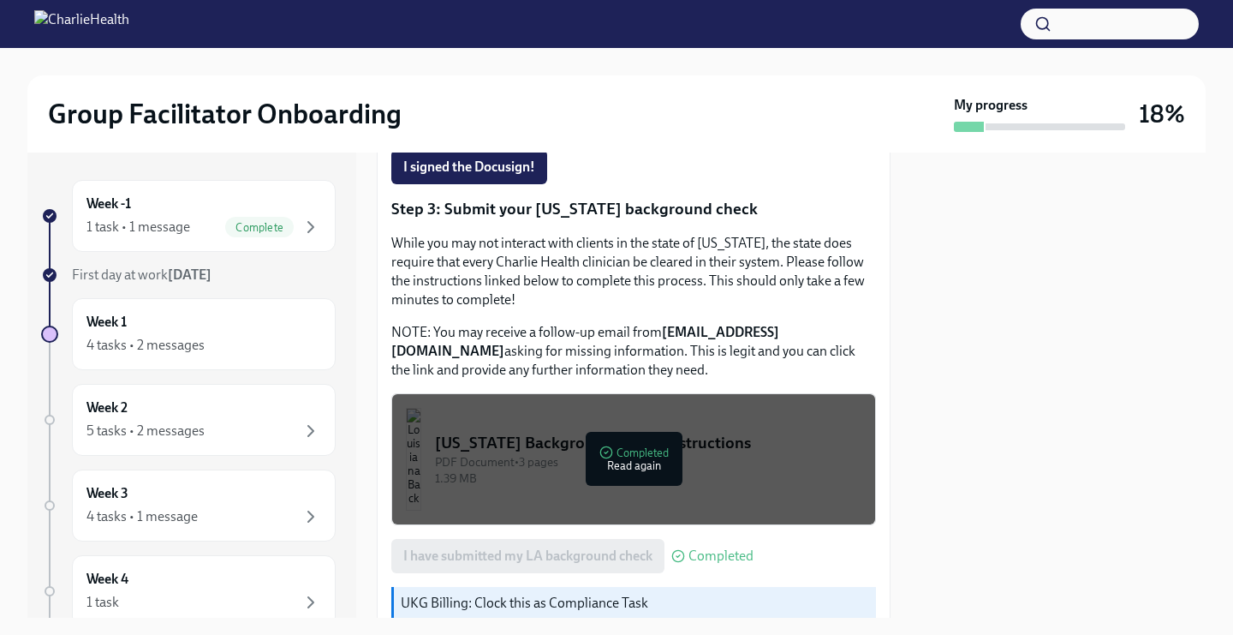
scroll to position [616, 0]
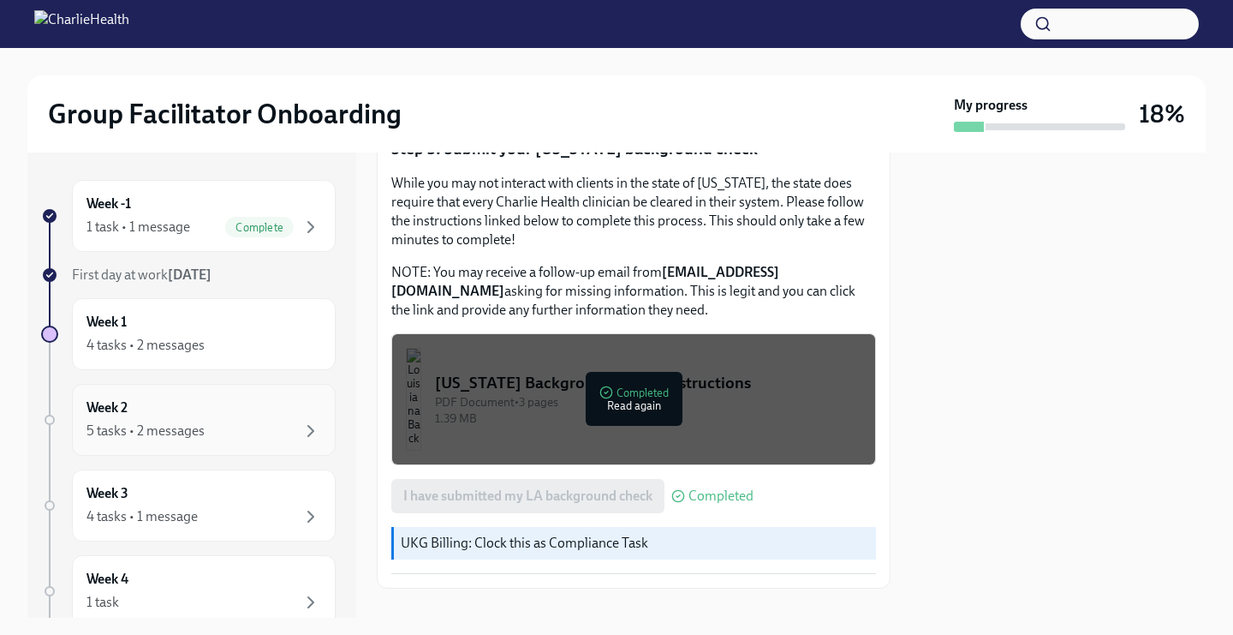
click at [179, 402] on div "Week 2 5 tasks • 2 messages" at bounding box center [203, 419] width 235 height 43
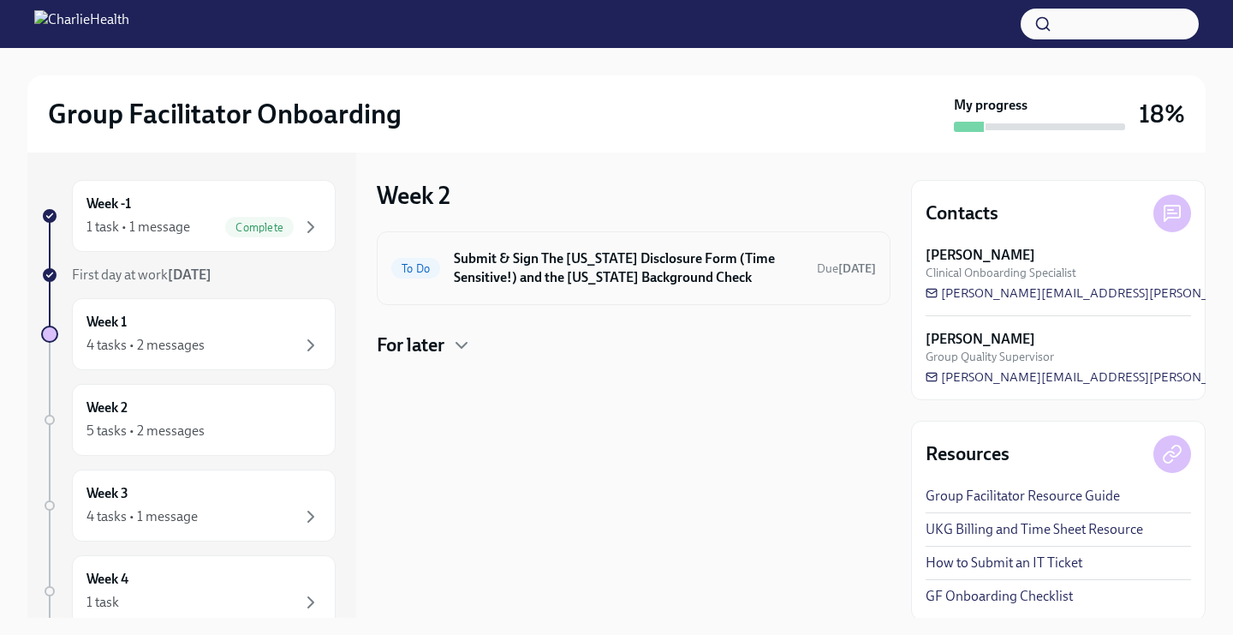
click at [538, 282] on h6 "Submit & Sign The [US_STATE] Disclosure Form (Time Sensitive!) and the [US_STAT…" at bounding box center [628, 268] width 349 height 38
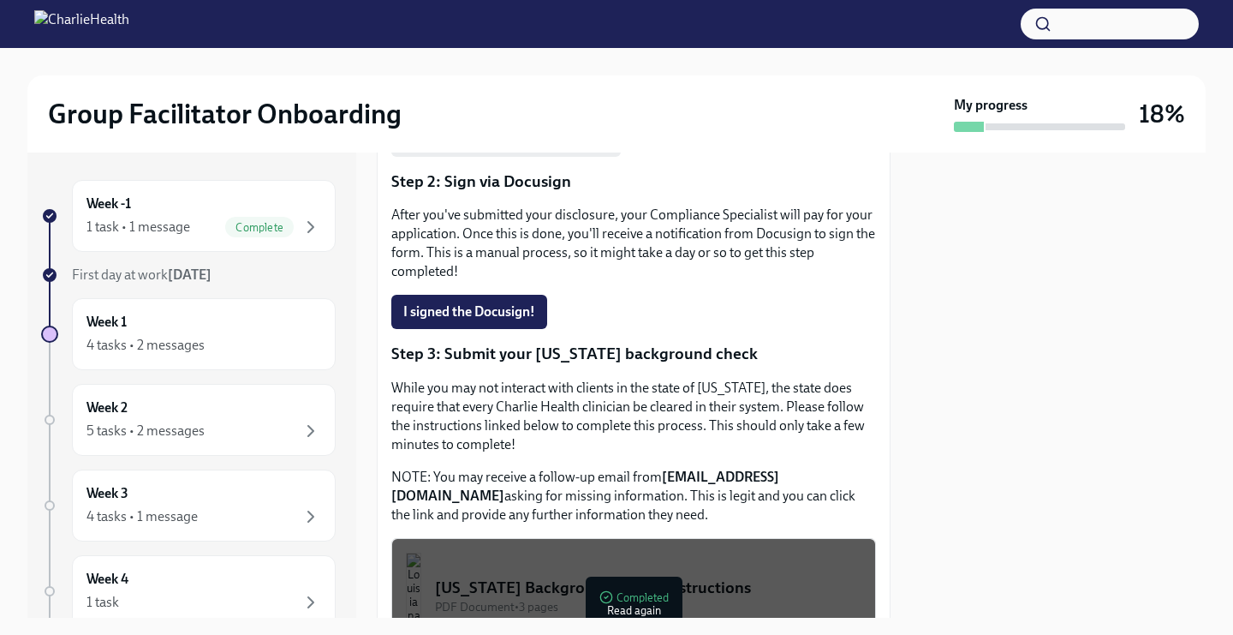
scroll to position [344, 0]
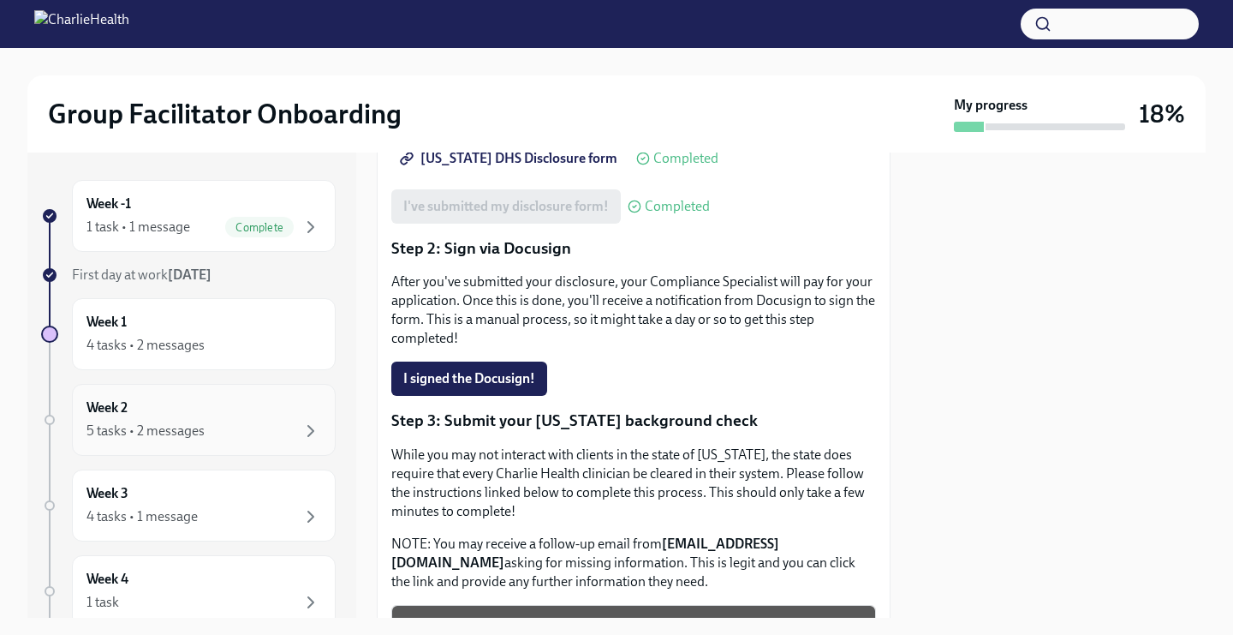
click at [228, 408] on div "Week 2 5 tasks • 2 messages" at bounding box center [203, 419] width 235 height 43
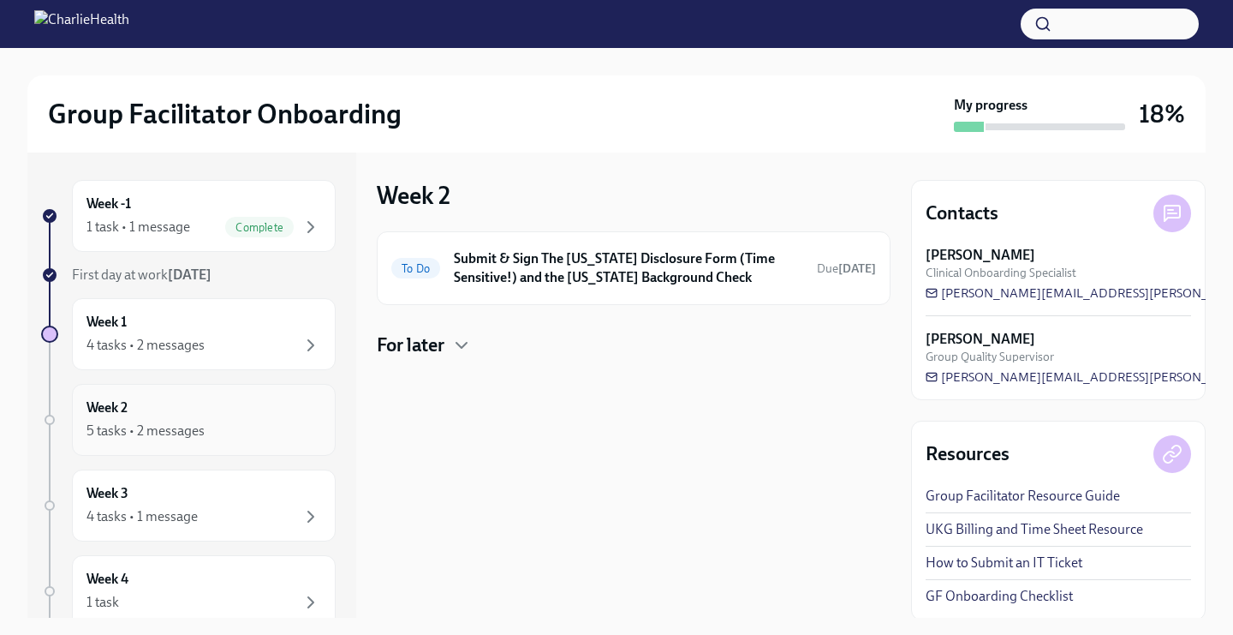
scroll to position [110, 0]
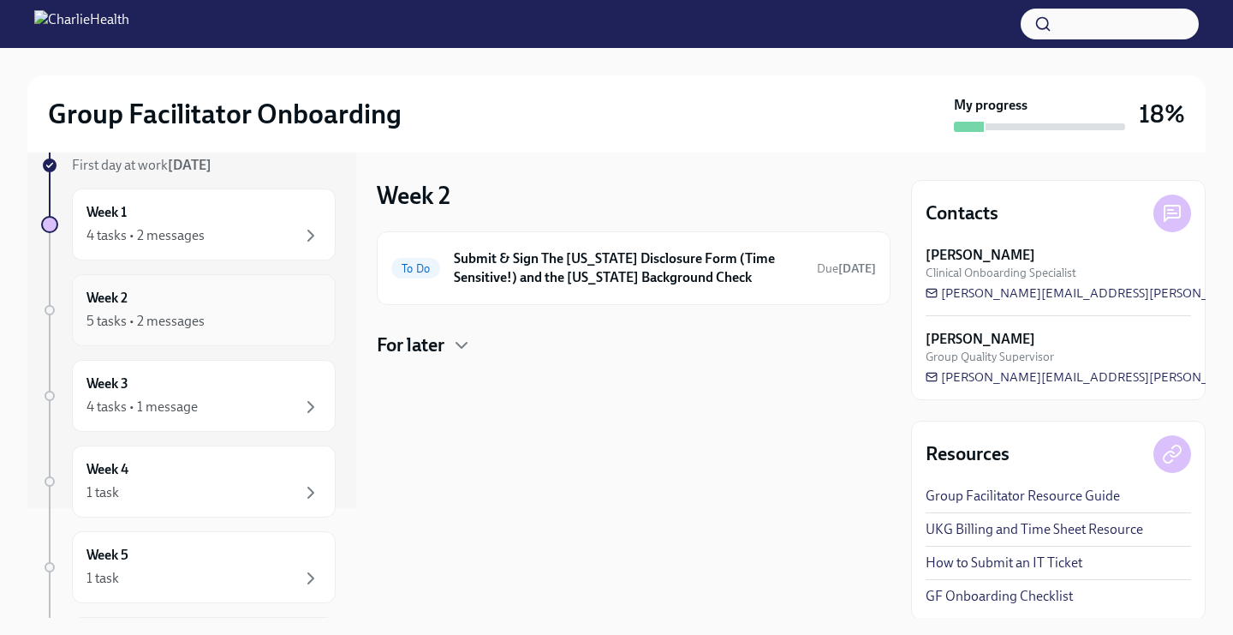
click at [246, 321] on div "5 tasks • 2 messages" at bounding box center [203, 321] width 235 height 21
click at [244, 320] on div "5 tasks • 2 messages" at bounding box center [203, 321] width 235 height 21
click at [243, 320] on div "5 tasks • 2 messages" at bounding box center [203, 321] width 235 height 21
click at [80, 319] on div "Week 2 5 tasks • 2 messages" at bounding box center [204, 310] width 264 height 72
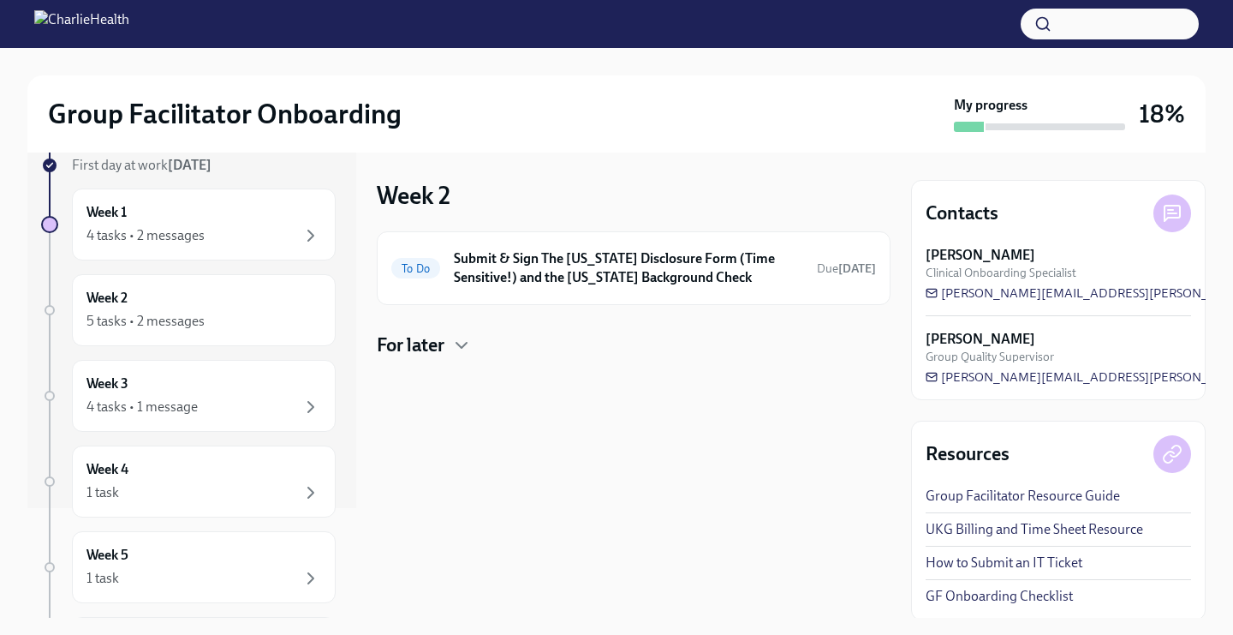
click at [45, 307] on div at bounding box center [50, 310] width 10 height 10
click at [119, 308] on div "Week 2 5 tasks • 2 messages" at bounding box center [203, 310] width 235 height 43
click at [444, 347] on h4 "For later" at bounding box center [411, 345] width 68 height 26
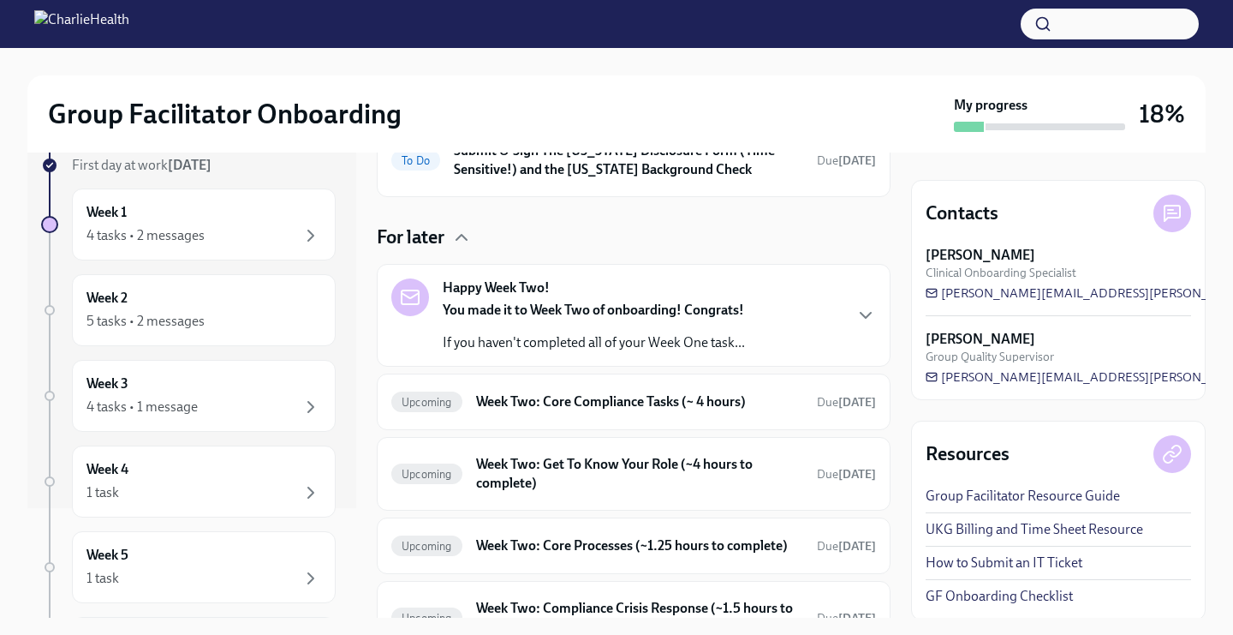
scroll to position [109, 0]
click at [567, 328] on div "You made it to Week Two of onboarding! Congrats! If you haven't completed all o…" at bounding box center [594, 325] width 302 height 51
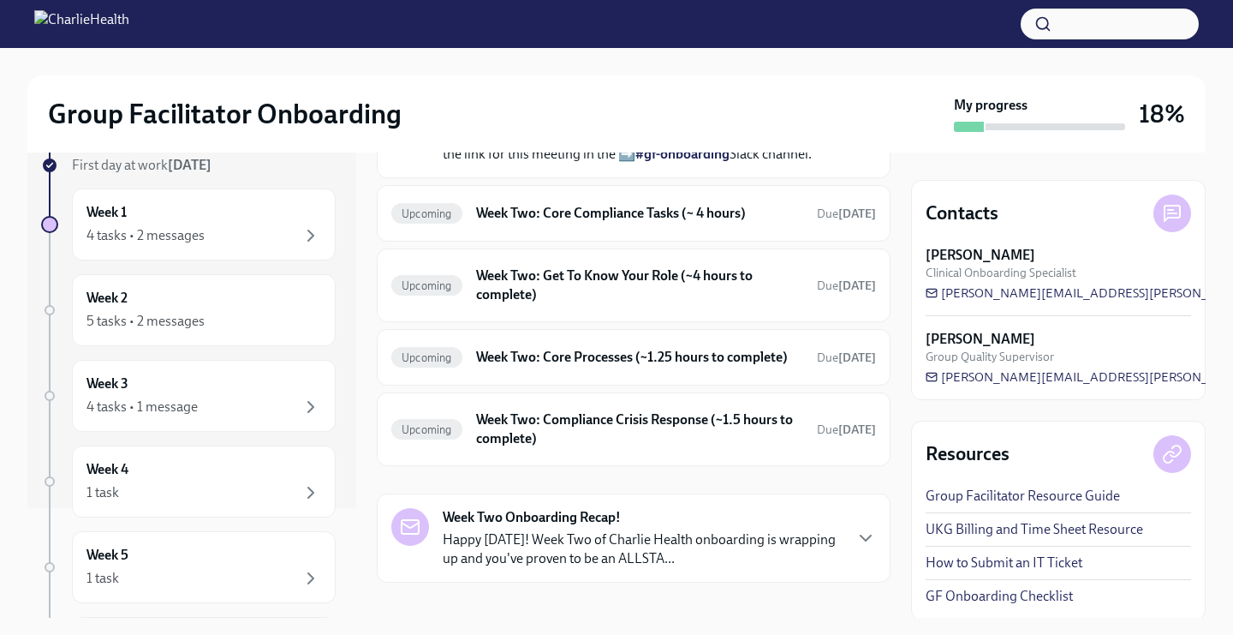
scroll to position [677, 0]
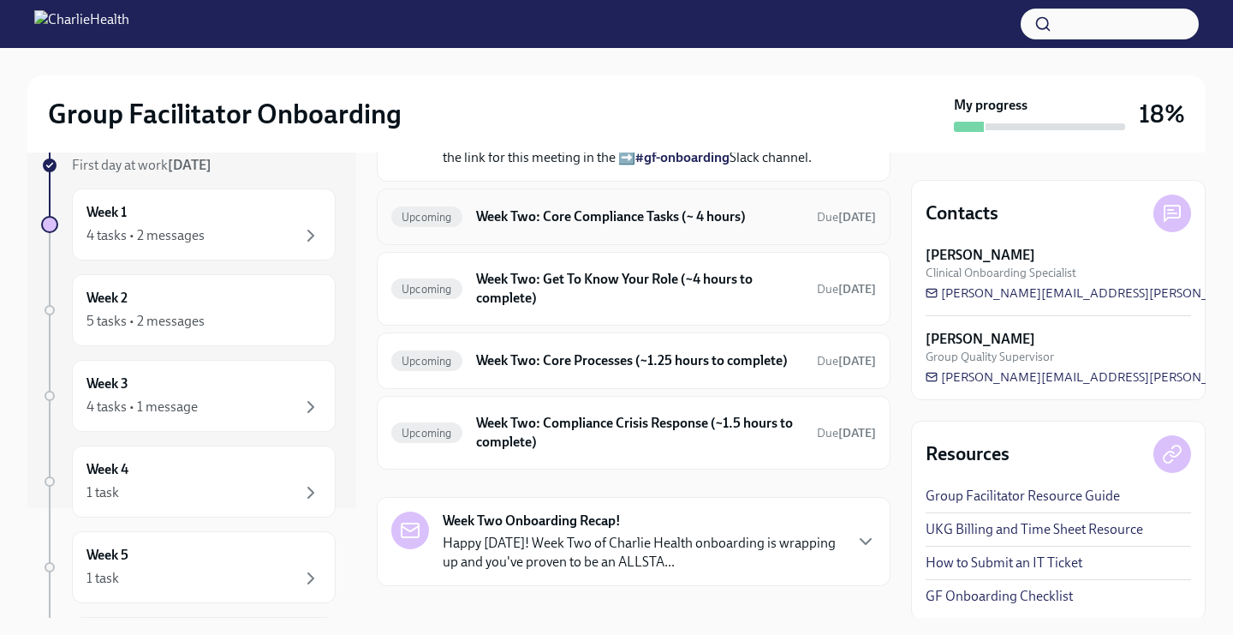
click at [551, 226] on h6 "Week Two: Core Compliance Tasks (~ 4 hours)" at bounding box center [639, 216] width 327 height 19
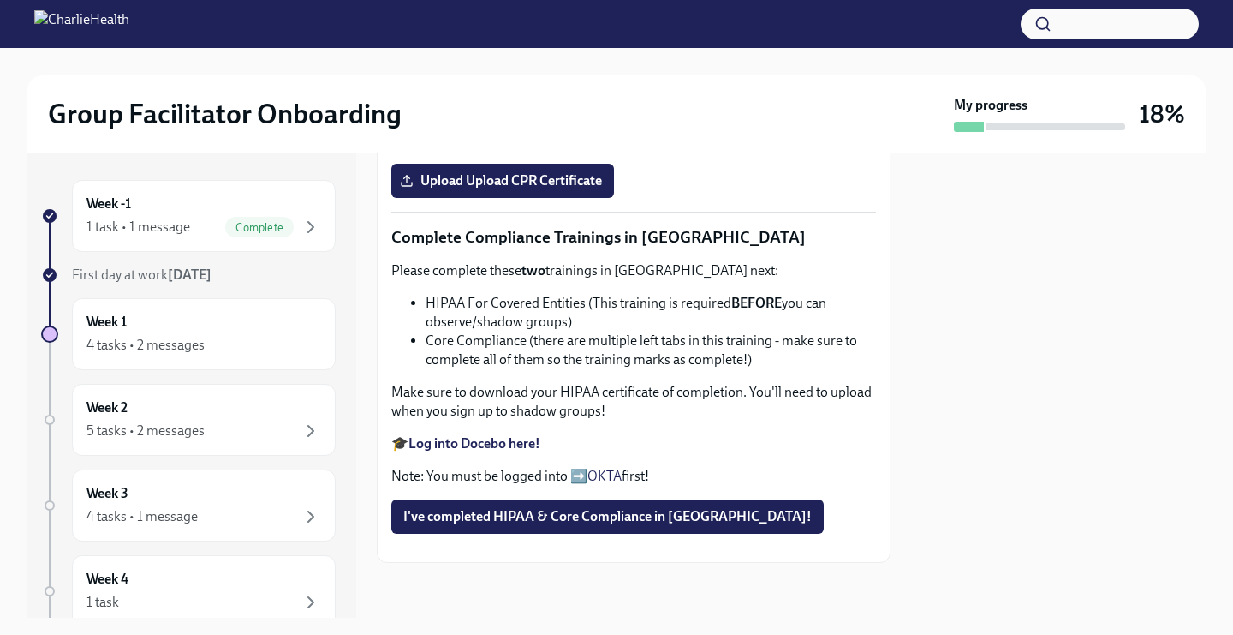
scroll to position [660, 0]
click at [534, 64] on strong "Complete your CPR & First Aid training HERE" at bounding box center [543, 56] width 270 height 16
click at [459, 189] on span "Upload Upload CPR Certificate" at bounding box center [502, 180] width 199 height 17
click at [0, 0] on input "Upload Upload CPR Certificate" at bounding box center [0, 0] width 0 height 0
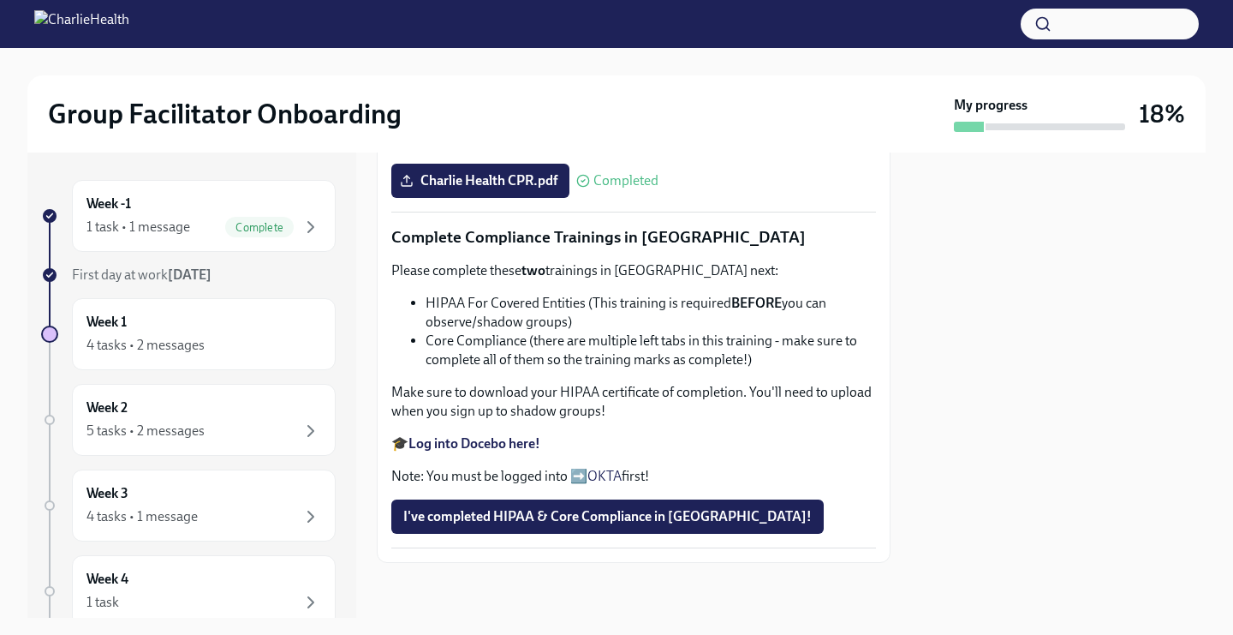
scroll to position [978, 0]
